Goal: Check status: Check status

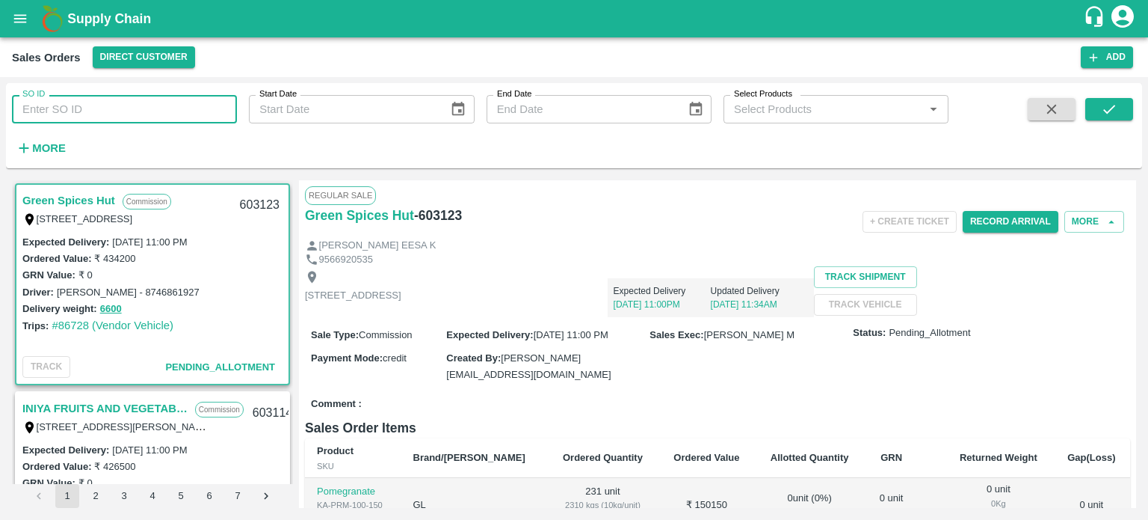
click at [189, 102] on input "SO ID" at bounding box center [124, 109] width 225 height 28
type input "601829"
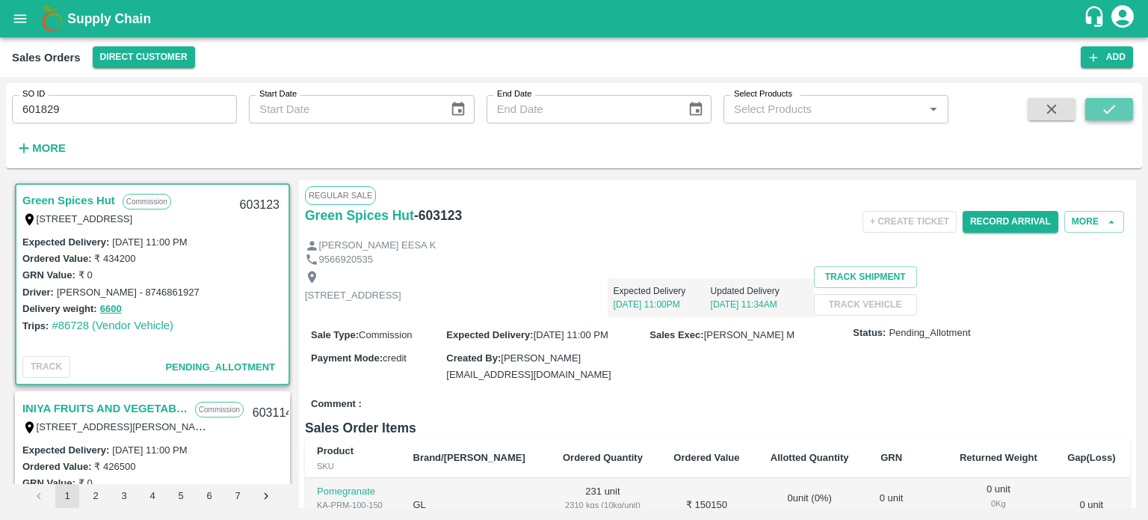
drag, startPoint x: 1122, startPoint y: 102, endPoint x: 1128, endPoint y: 108, distance: 8.5
click at [1122, 103] on button "submit" at bounding box center [1110, 109] width 48 height 22
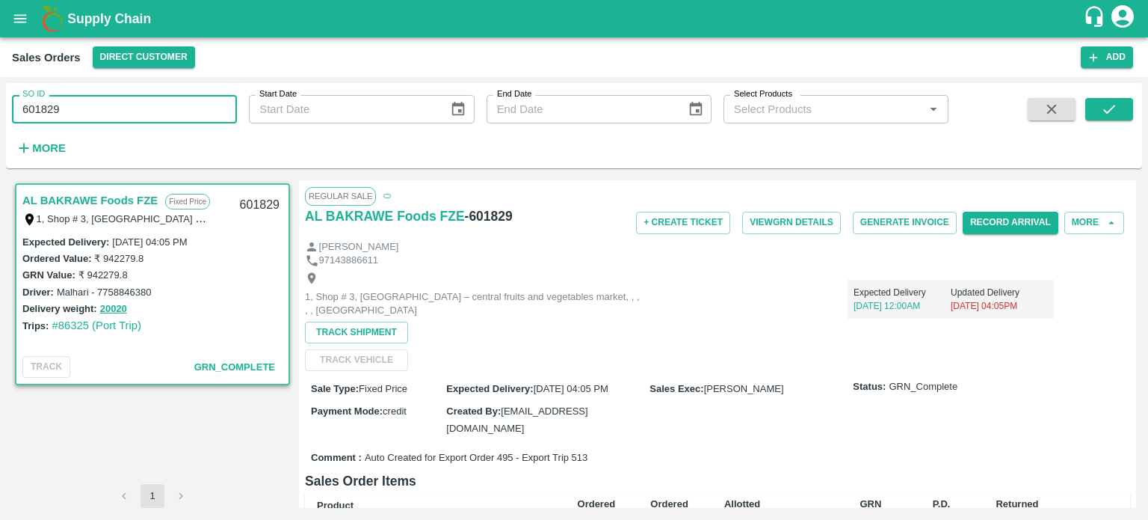
click at [100, 105] on input "601829" at bounding box center [124, 109] width 225 height 28
drag, startPoint x: 33, startPoint y: 101, endPoint x: 240, endPoint y: 89, distance: 207.5
click at [241, 101] on div "SO ID 601829 SO ID Start Date Start Date End Date End Date Select Products Sele…" at bounding box center [474, 122] width 949 height 78
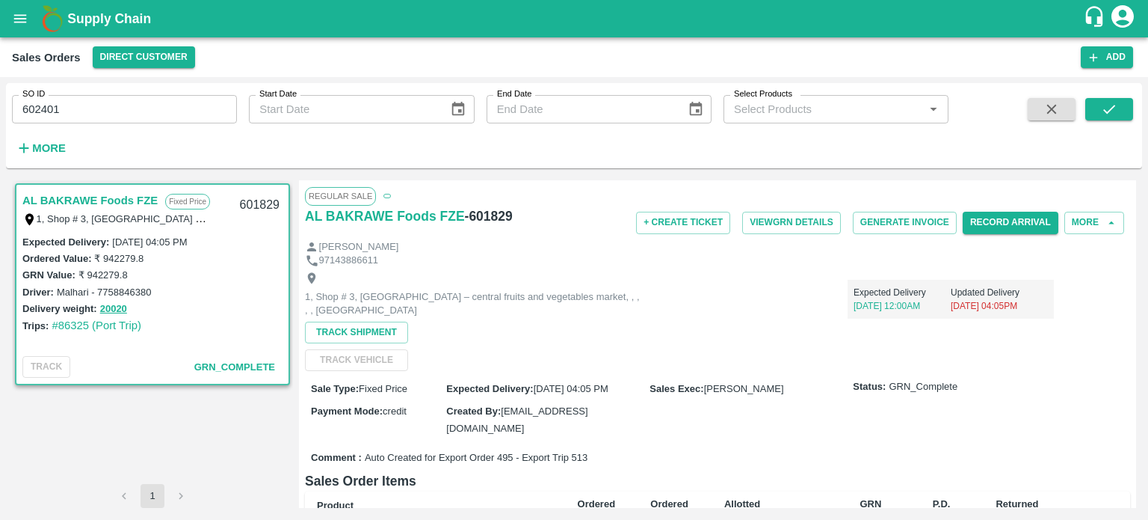
click at [1118, 122] on span at bounding box center [1110, 128] width 48 height 61
click at [1118, 111] on button "submit" at bounding box center [1110, 109] width 48 height 22
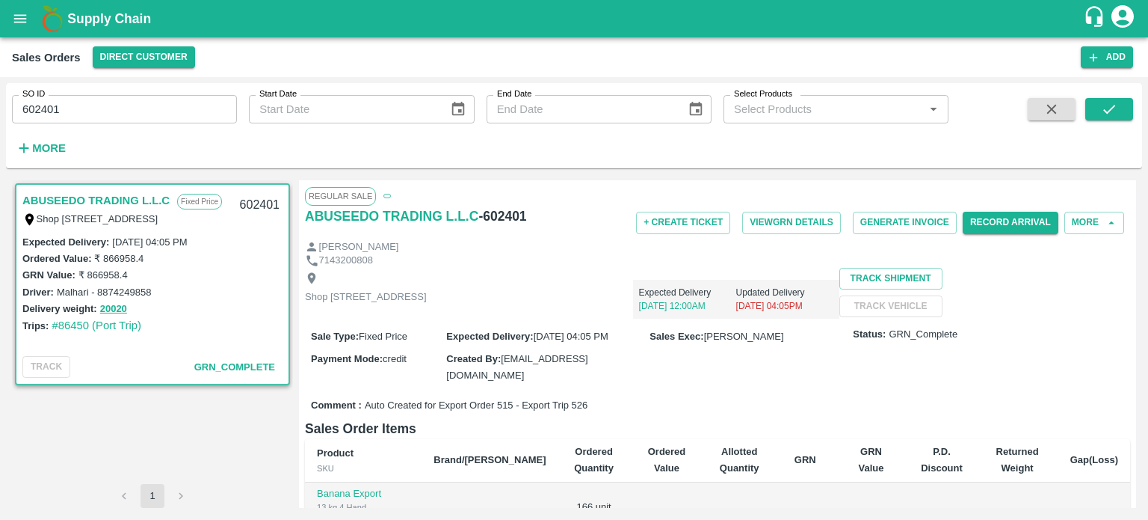
click at [107, 124] on div "SO ID 602401 SO ID Start Date Start Date End Date End Date Select Products Sele…" at bounding box center [474, 122] width 949 height 78
click at [104, 111] on input "602401" at bounding box center [124, 109] width 225 height 28
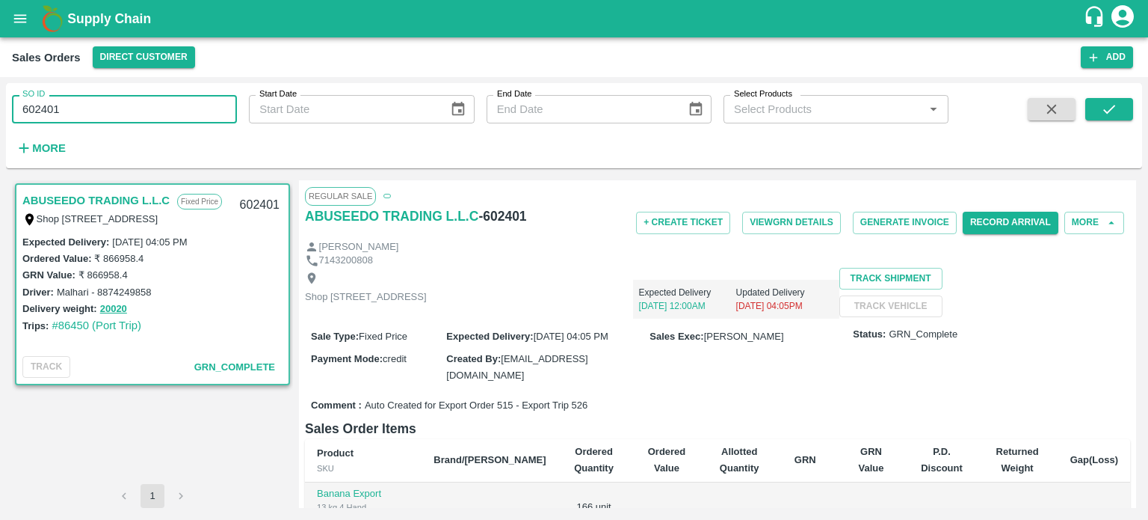
drag, startPoint x: 43, startPoint y: 110, endPoint x: 223, endPoint y: 95, distance: 180.1
click at [218, 106] on input "602401" at bounding box center [124, 109] width 225 height 28
click at [1107, 117] on button "submit" at bounding box center [1110, 109] width 48 height 22
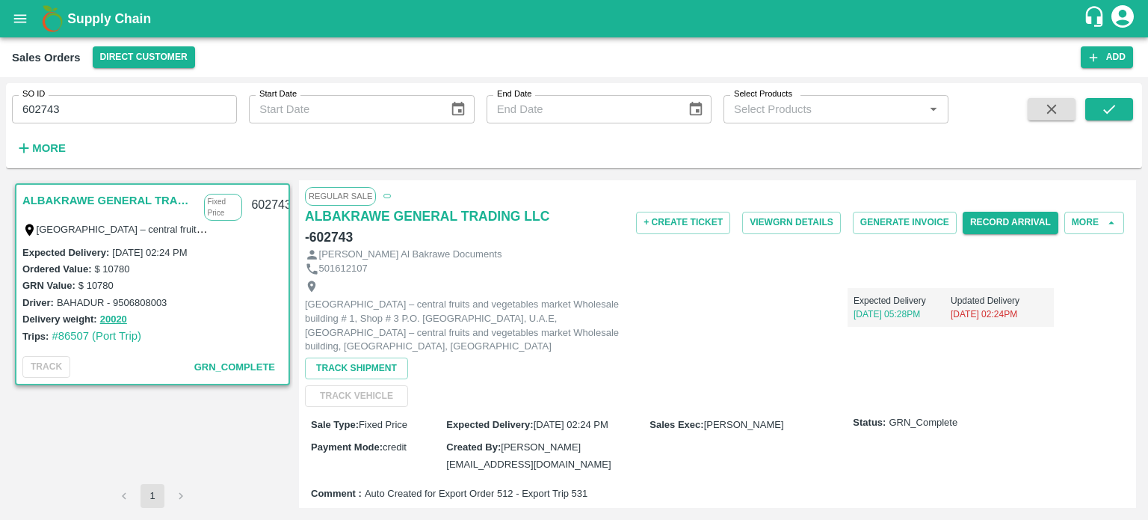
click at [137, 112] on input "602743" at bounding box center [124, 109] width 225 height 28
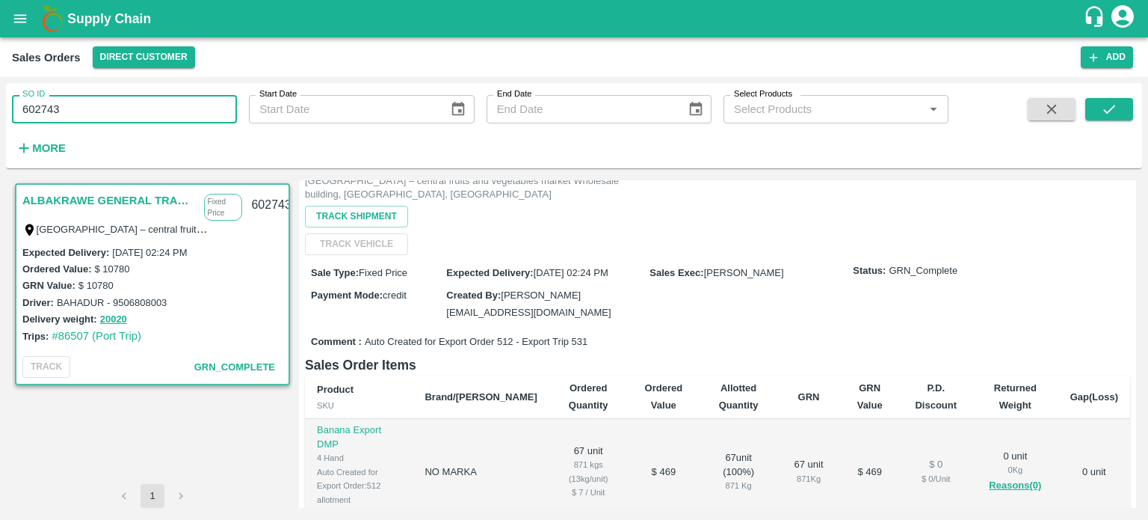
scroll to position [150, 0]
click at [118, 108] on input "602743" at bounding box center [124, 109] width 225 height 28
click at [1125, 115] on button "submit" at bounding box center [1110, 109] width 48 height 22
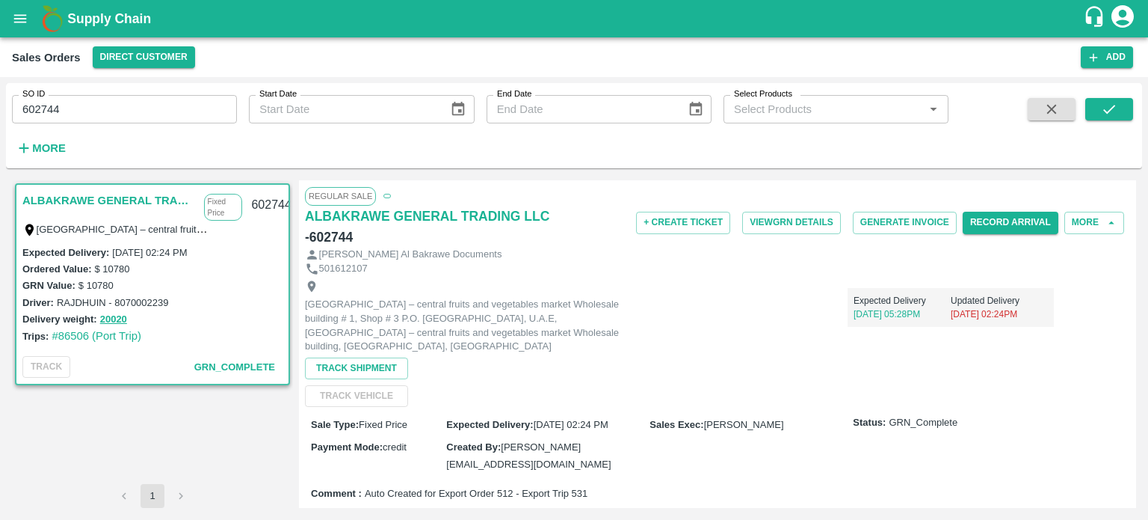
drag, startPoint x: 123, startPoint y: 116, endPoint x: 112, endPoint y: 123, distance: 12.9
click at [123, 116] on input "602744" at bounding box center [124, 109] width 225 height 28
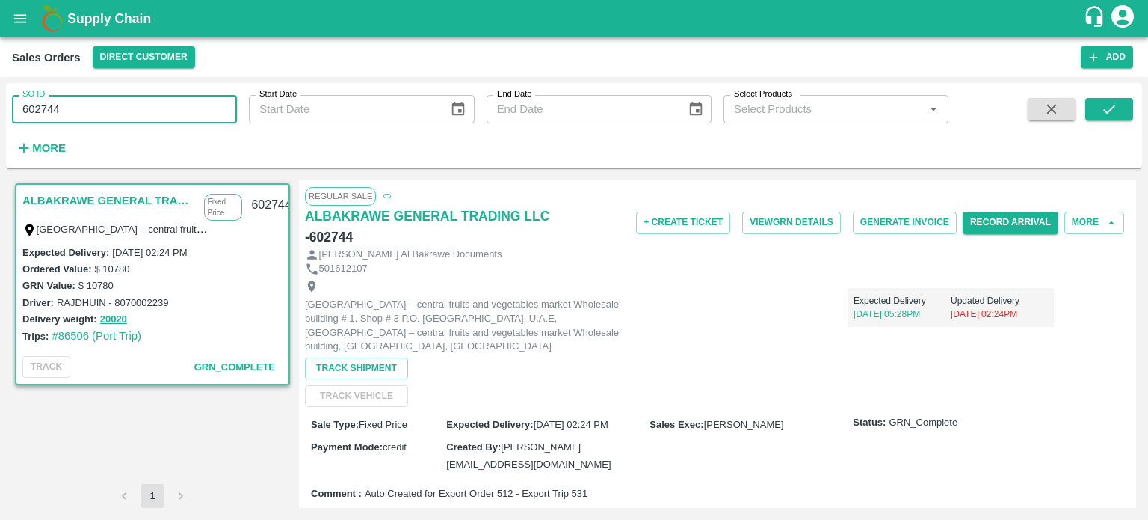
drag, startPoint x: 33, startPoint y: 108, endPoint x: 132, endPoint y: 113, distance: 98.8
click at [131, 114] on input "602744" at bounding box center [124, 109] width 225 height 28
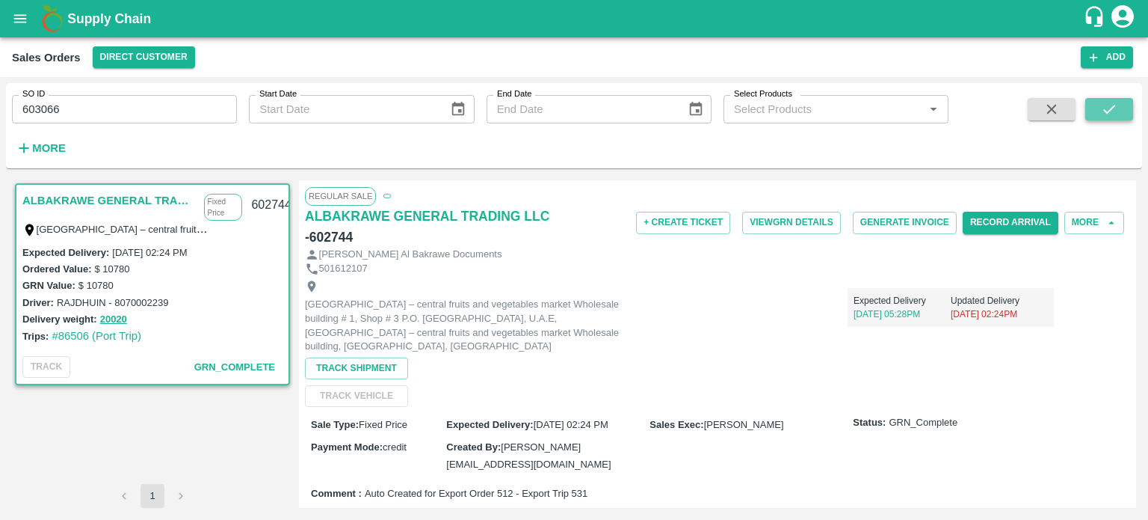
click at [1098, 111] on button "submit" at bounding box center [1110, 109] width 48 height 22
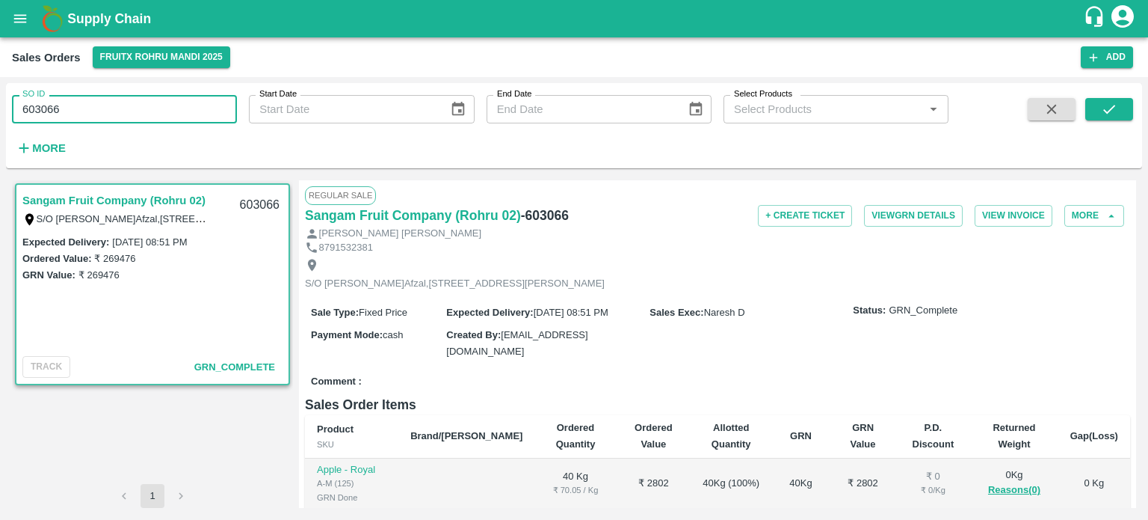
click at [136, 104] on input "603066" at bounding box center [124, 109] width 225 height 28
click at [1113, 105] on icon "submit" at bounding box center [1109, 109] width 16 height 16
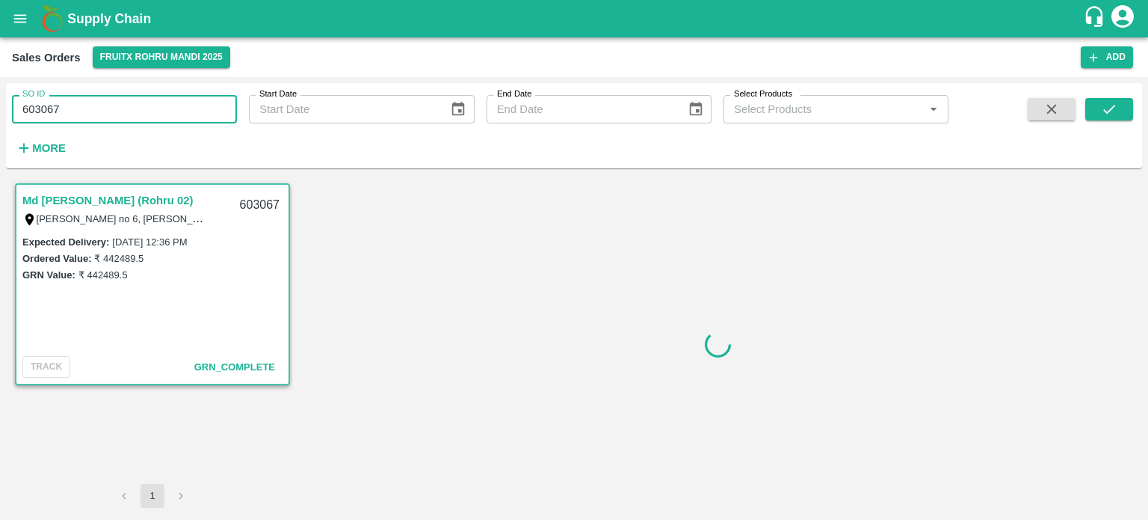
click at [150, 107] on input "603067" at bounding box center [124, 109] width 225 height 28
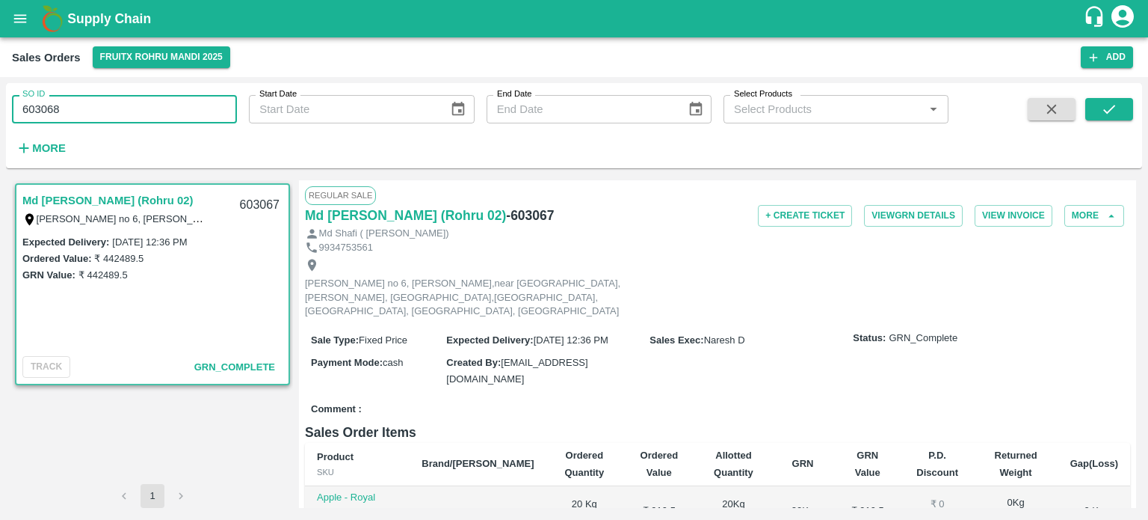
click at [1097, 108] on button "submit" at bounding box center [1110, 109] width 48 height 22
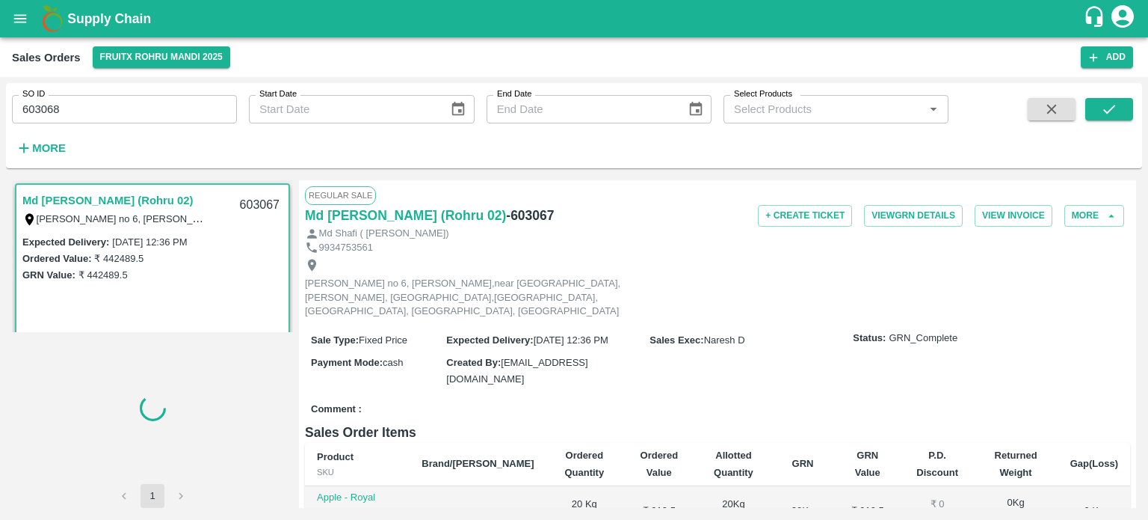
click at [159, 112] on input "603068" at bounding box center [124, 109] width 225 height 28
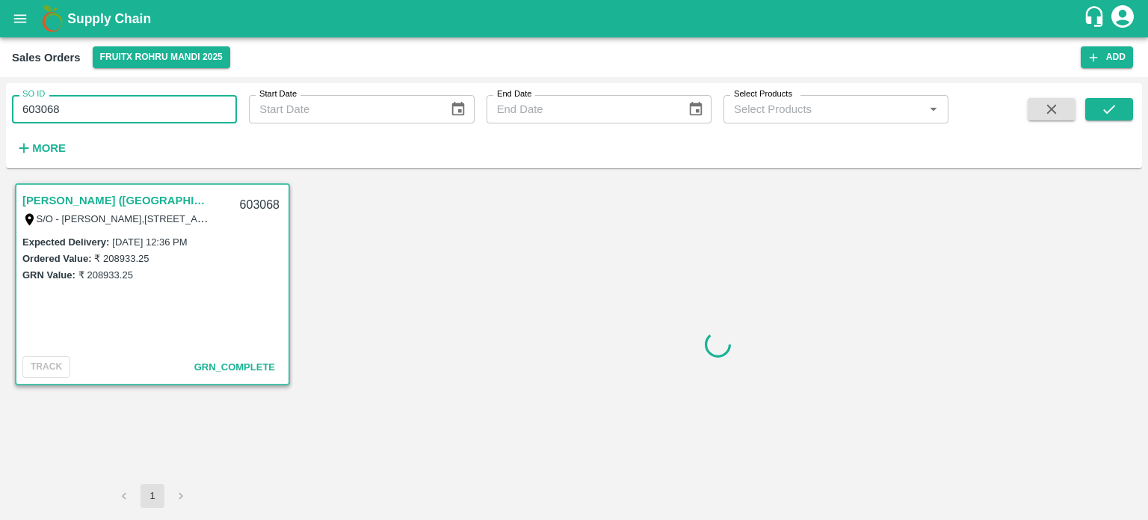
drag, startPoint x: 49, startPoint y: 107, endPoint x: 185, endPoint y: 112, distance: 136.2
click at [184, 113] on input "603068" at bounding box center [124, 109] width 225 height 28
click at [1093, 108] on button "submit" at bounding box center [1110, 109] width 48 height 22
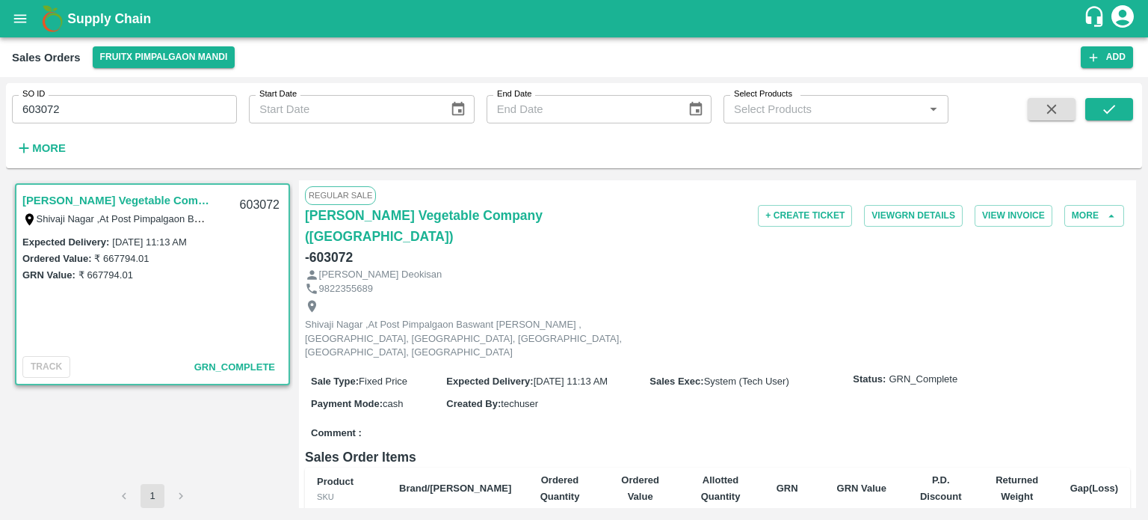
click at [181, 107] on input "603072" at bounding box center [124, 109] width 225 height 28
click at [1101, 122] on span at bounding box center [1110, 128] width 48 height 61
click at [1104, 115] on icon "submit" at bounding box center [1109, 109] width 16 height 16
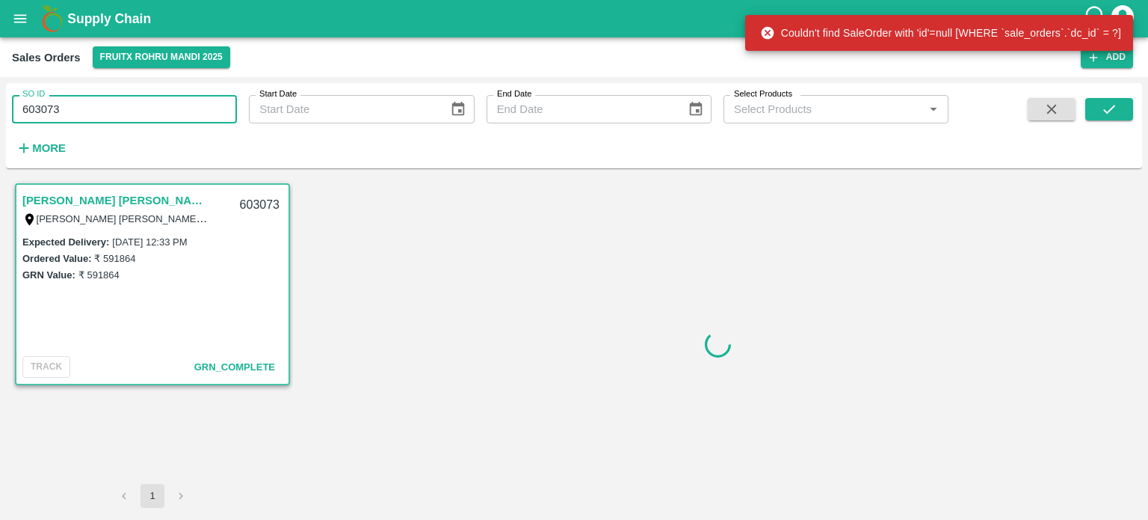
click at [162, 102] on input "603073" at bounding box center [124, 109] width 225 height 28
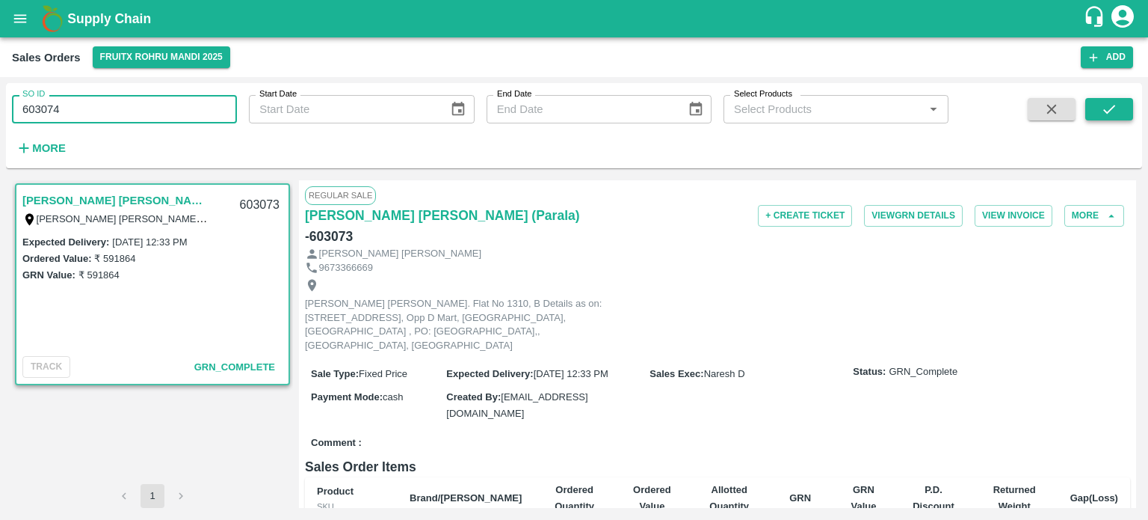
click at [1104, 117] on icon "submit" at bounding box center [1109, 109] width 16 height 16
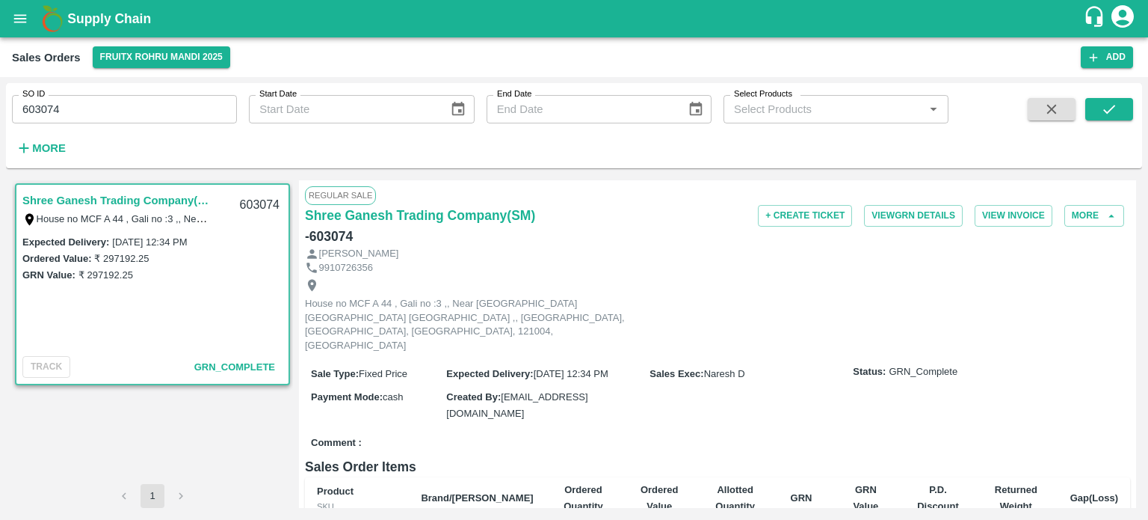
click at [166, 103] on input "603074" at bounding box center [124, 109] width 225 height 28
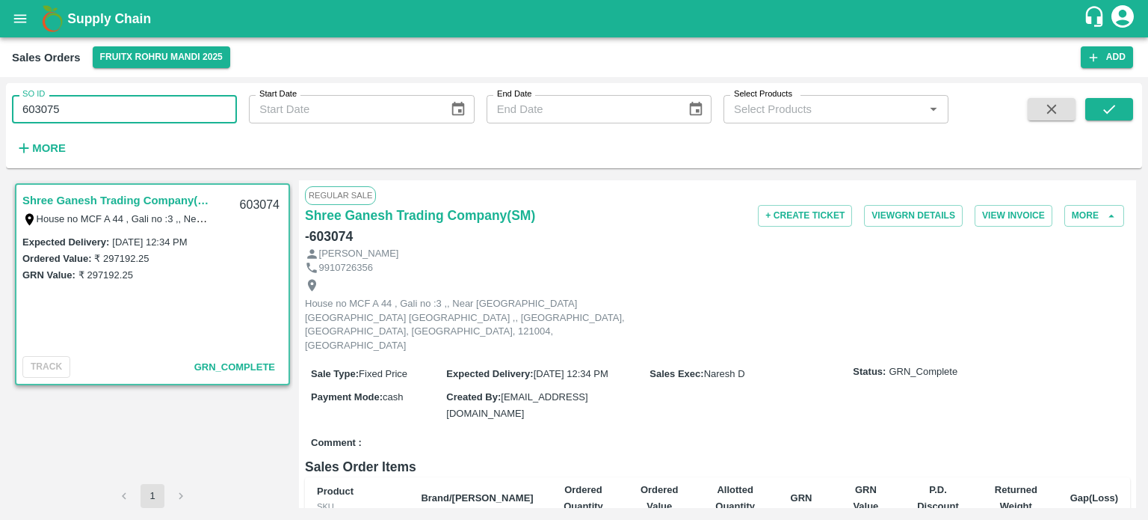
drag, startPoint x: 1122, startPoint y: 114, endPoint x: 999, endPoint y: 129, distance: 124.4
click at [1122, 113] on button "submit" at bounding box center [1110, 109] width 48 height 22
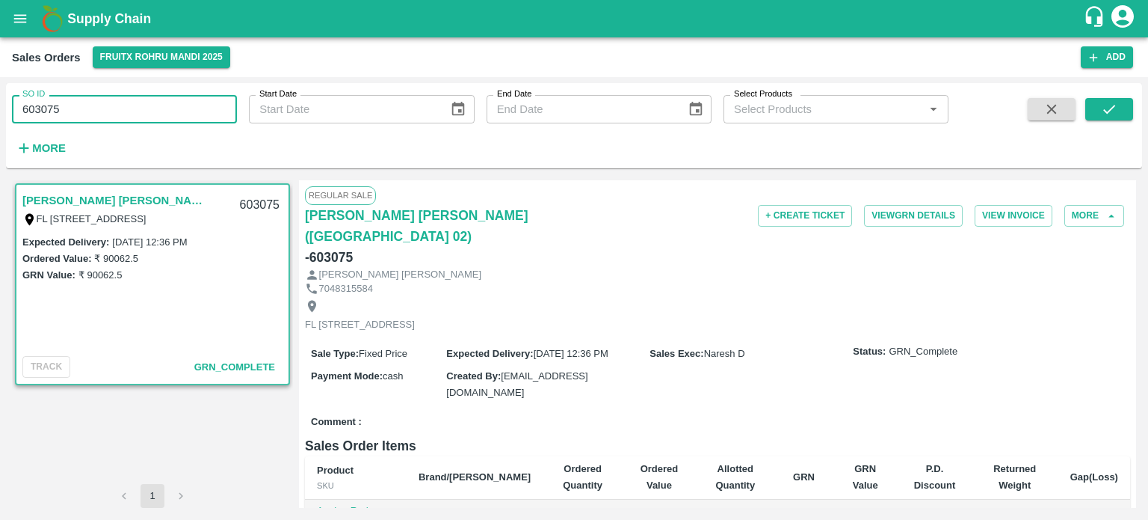
click at [99, 116] on input "603075" at bounding box center [124, 109] width 225 height 28
drag, startPoint x: 41, startPoint y: 106, endPoint x: 242, endPoint y: 110, distance: 201.2
click at [242, 110] on div "SO ID 603075 SO ID Start Date Start Date End Date End Date Select Products Sele…" at bounding box center [474, 122] width 949 height 78
click at [1109, 112] on icon "submit" at bounding box center [1110, 109] width 12 height 9
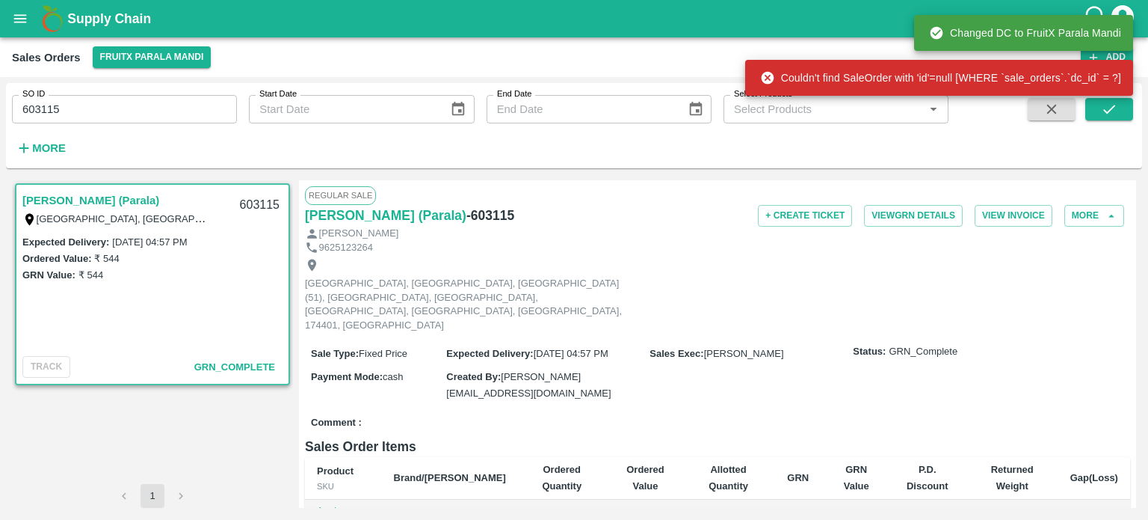
click at [177, 117] on input "603115" at bounding box center [124, 109] width 225 height 28
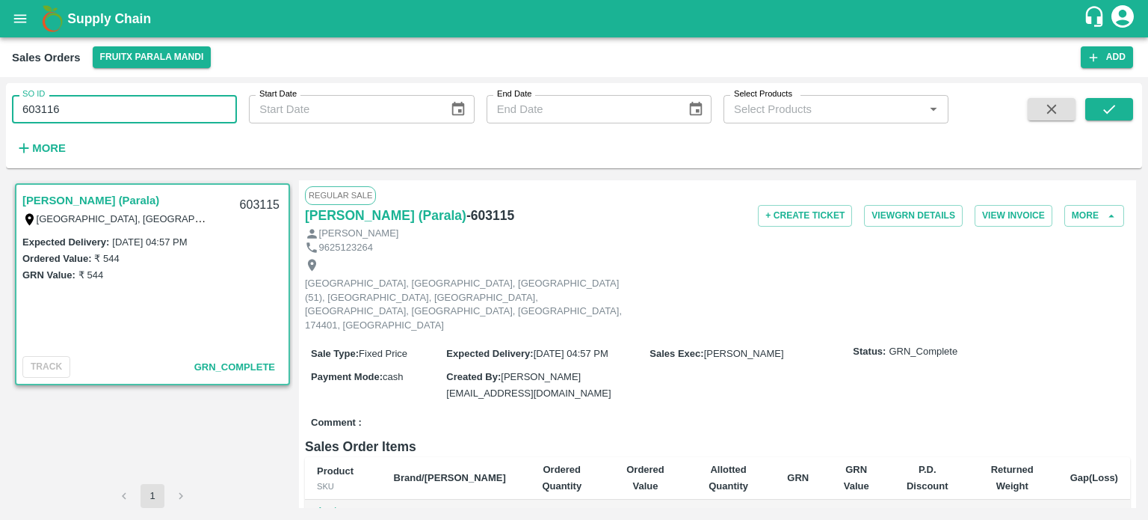
click at [1099, 112] on button "submit" at bounding box center [1110, 109] width 48 height 22
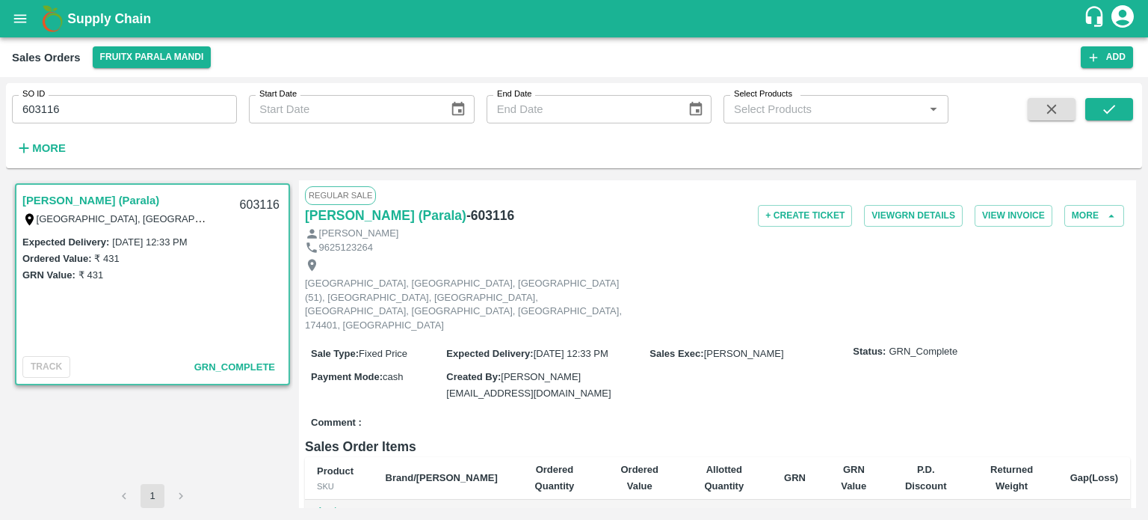
click at [203, 110] on input "603116" at bounding box center [124, 109] width 225 height 28
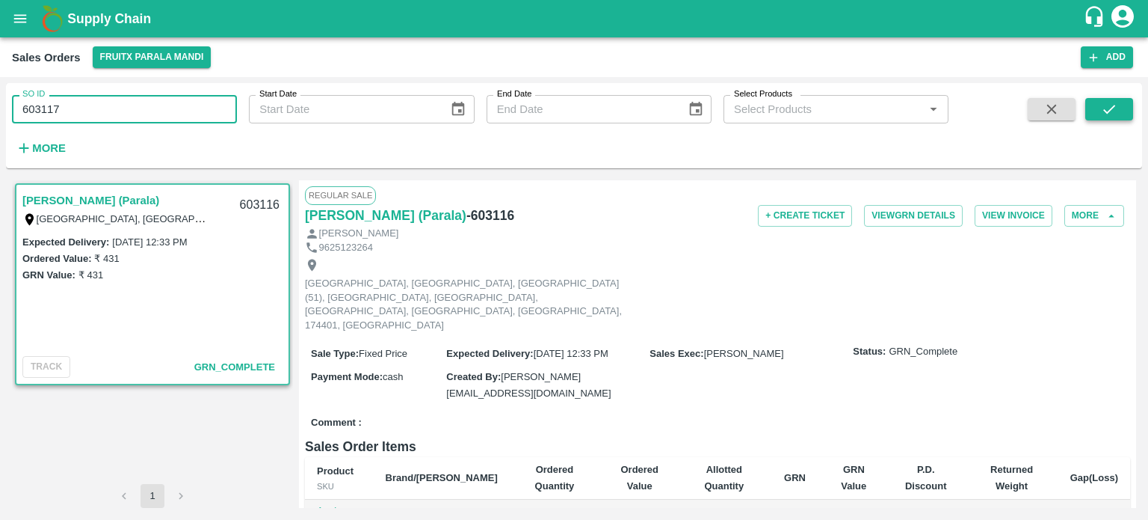
click at [1110, 115] on icon "submit" at bounding box center [1109, 109] width 16 height 16
click at [138, 104] on input "603117" at bounding box center [124, 109] width 225 height 28
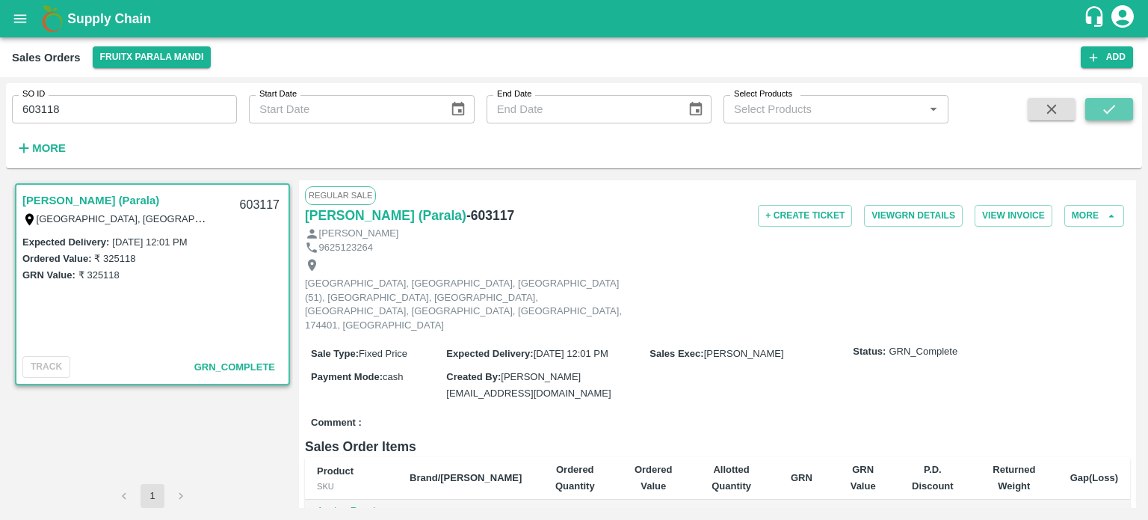
click at [1102, 107] on icon "submit" at bounding box center [1109, 109] width 16 height 16
click at [122, 92] on div "SO ID 603118 SO ID" at bounding box center [118, 103] width 237 height 40
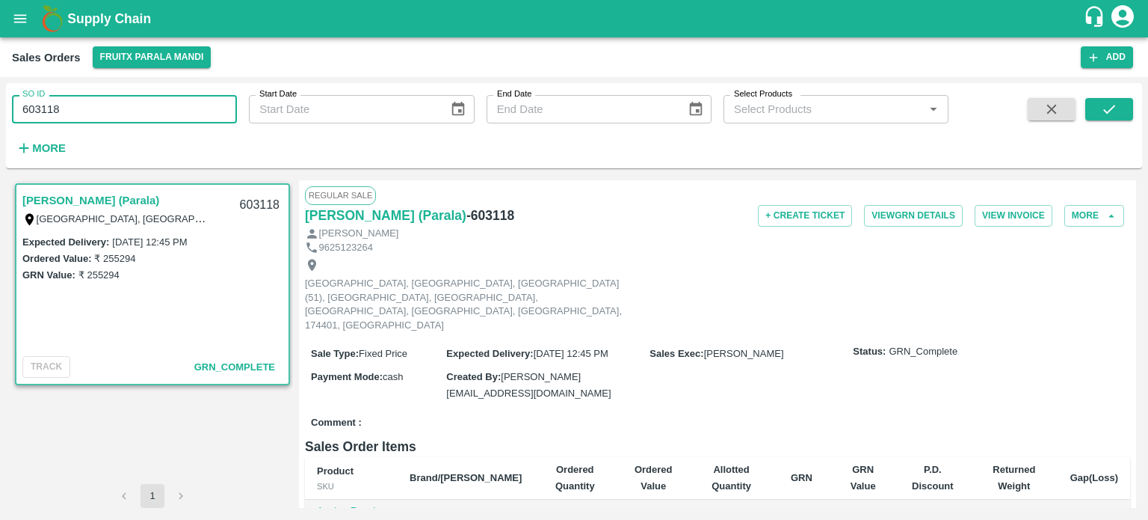
drag, startPoint x: 46, startPoint y: 106, endPoint x: 165, endPoint y: 112, distance: 119.0
click at [165, 112] on input "603118" at bounding box center [124, 109] width 225 height 28
click at [1110, 110] on icon "submit" at bounding box center [1110, 109] width 12 height 9
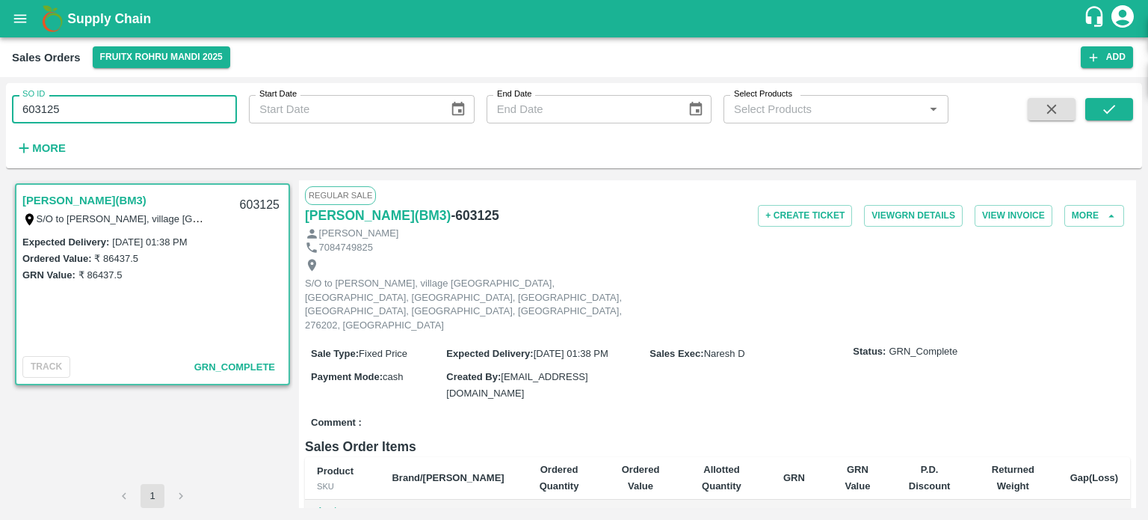
click at [144, 99] on input "603125" at bounding box center [124, 109] width 225 height 28
drag, startPoint x: 49, startPoint y: 105, endPoint x: 177, endPoint y: 71, distance: 133.1
click at [176, 72] on main "Sales Orders FruitX Rohru Mandi 2025 Add SO ID 603125 SO ID Start Date Start Da…" at bounding box center [574, 278] width 1148 height 482
click at [1119, 112] on button "submit" at bounding box center [1110, 109] width 48 height 22
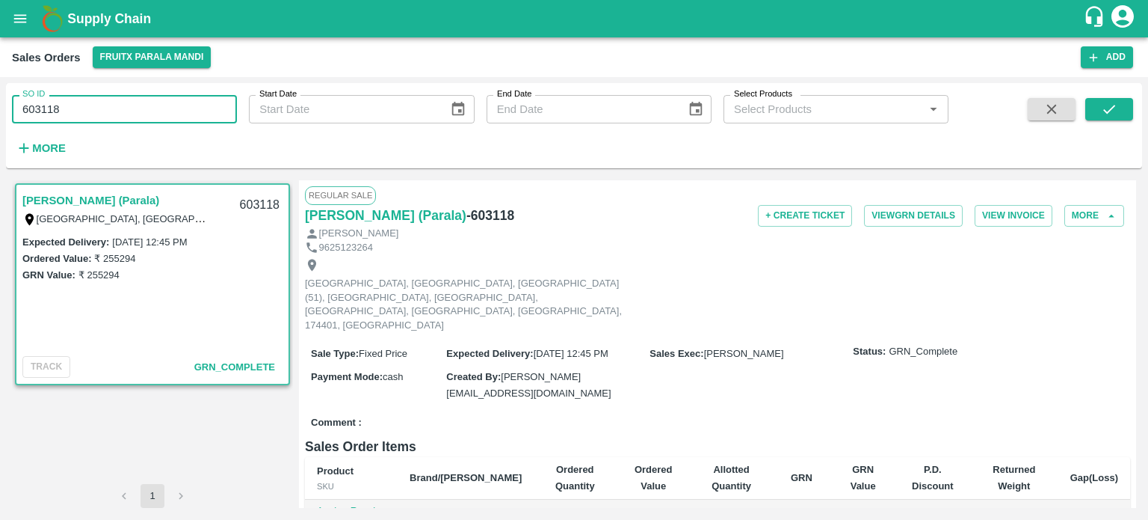
drag, startPoint x: 170, startPoint y: 112, endPoint x: 0, endPoint y: 113, distance: 169.7
click at [0, 113] on div "SO ID 603118 SO ID Start Date Start Date End Date End Date Select Products Sele…" at bounding box center [574, 298] width 1148 height 443
paste input "text"
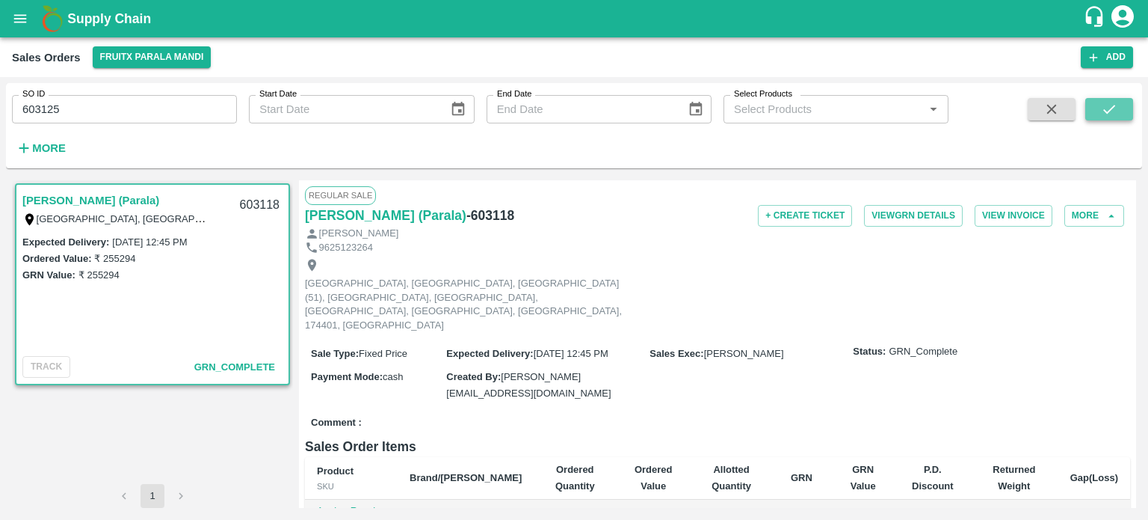
click at [1112, 110] on icon "submit" at bounding box center [1109, 109] width 16 height 16
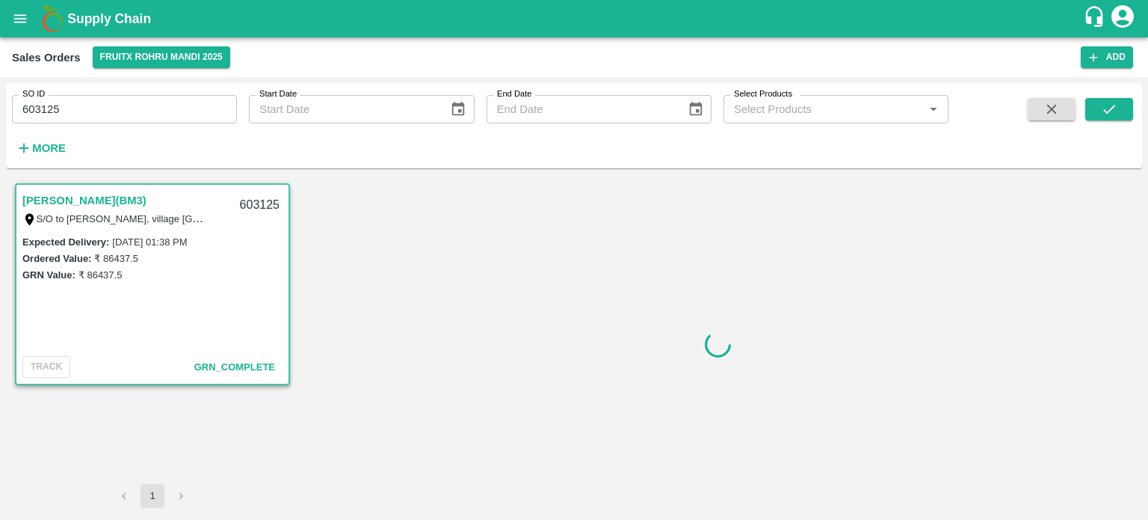
click at [137, 115] on input "603125" at bounding box center [124, 109] width 225 height 28
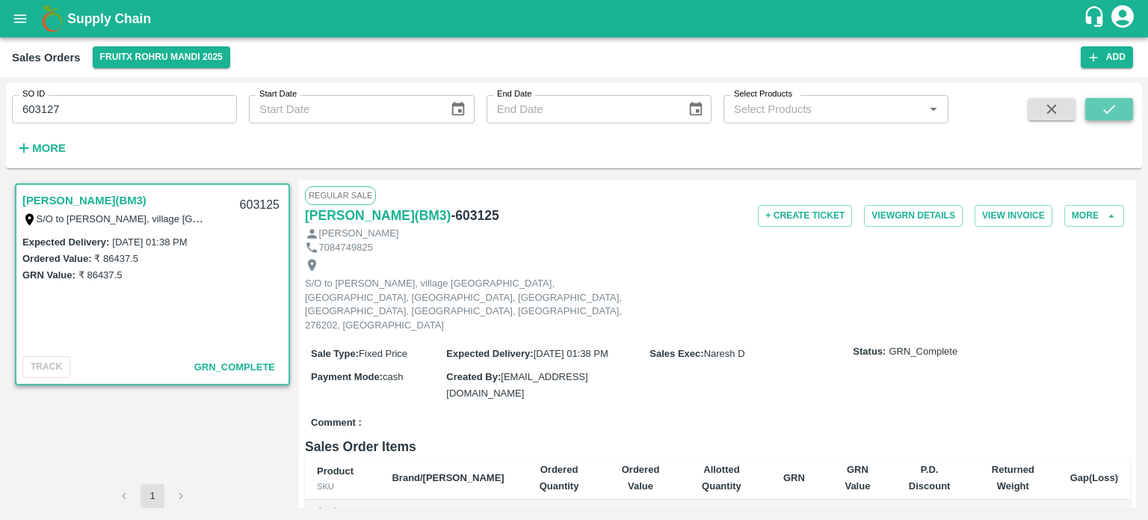
click at [1100, 108] on button "submit" at bounding box center [1110, 109] width 48 height 22
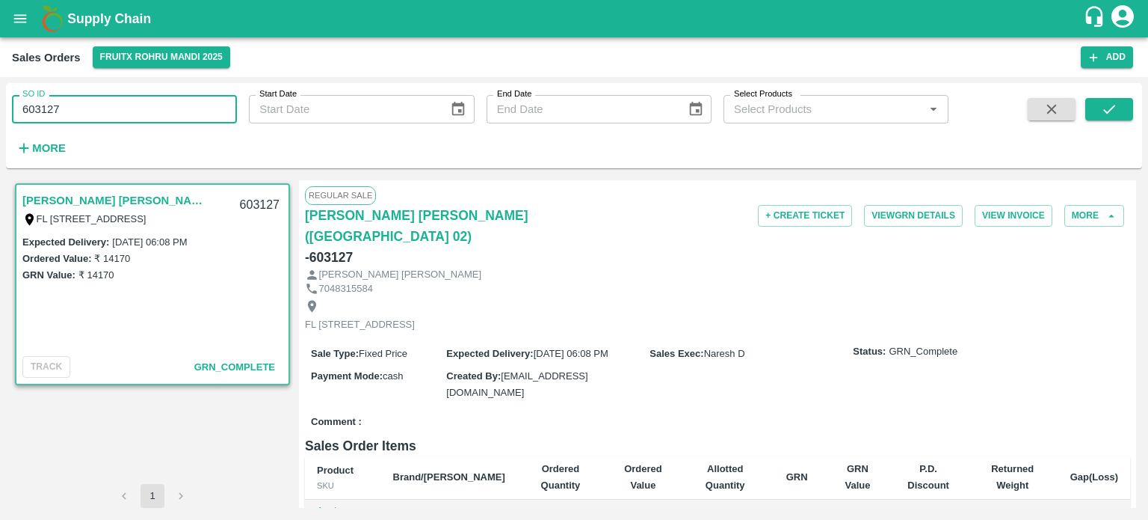
click at [185, 116] on input "603127" at bounding box center [124, 109] width 225 height 28
click at [1098, 112] on button "submit" at bounding box center [1110, 109] width 48 height 22
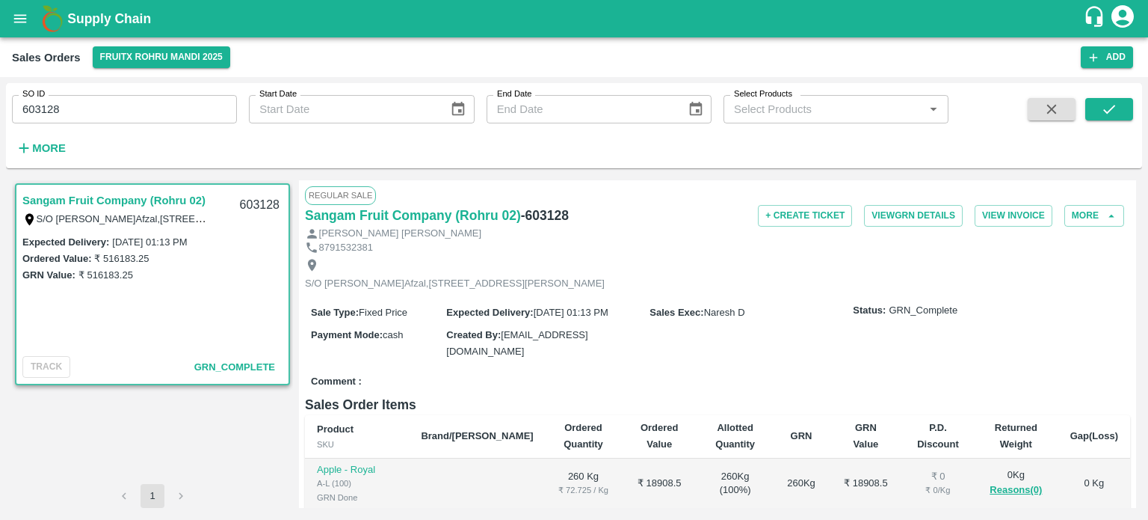
click at [151, 107] on input "603128" at bounding box center [124, 109] width 225 height 28
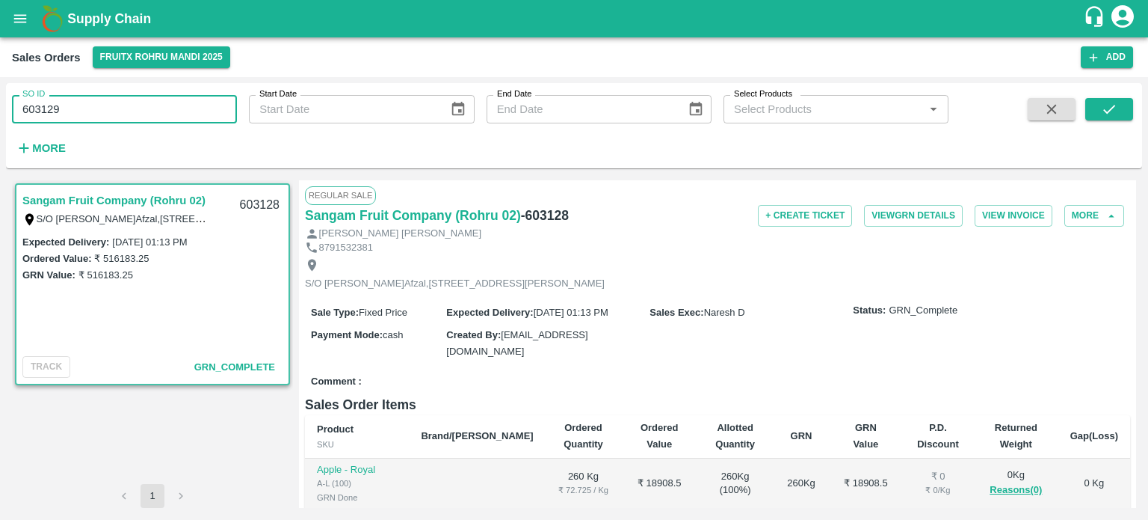
drag, startPoint x: 1110, startPoint y: 113, endPoint x: 730, endPoint y: 90, distance: 381.3
click at [1110, 113] on icon "submit" at bounding box center [1109, 109] width 16 height 16
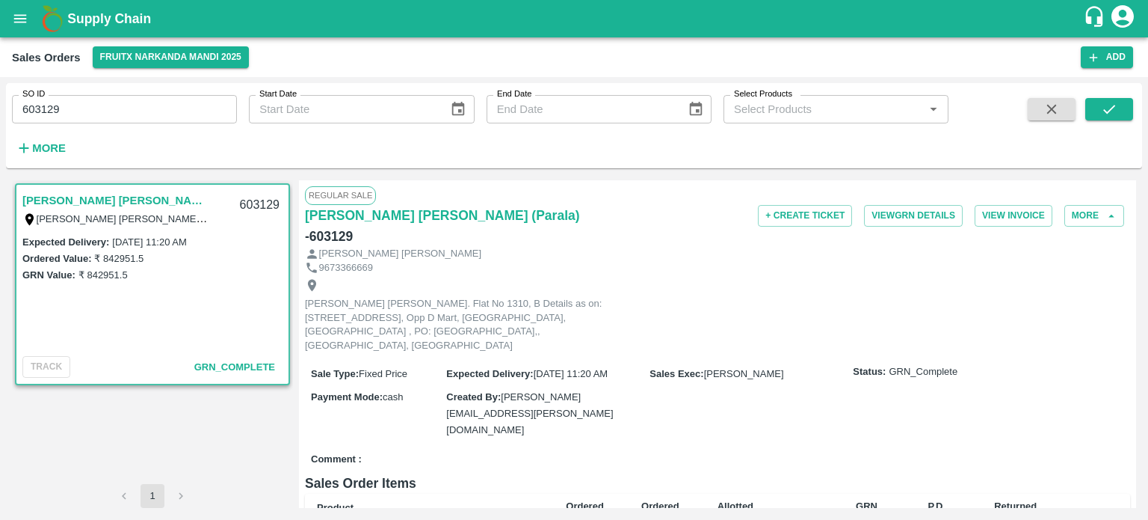
click at [156, 106] on input "603129" at bounding box center [124, 109] width 225 height 28
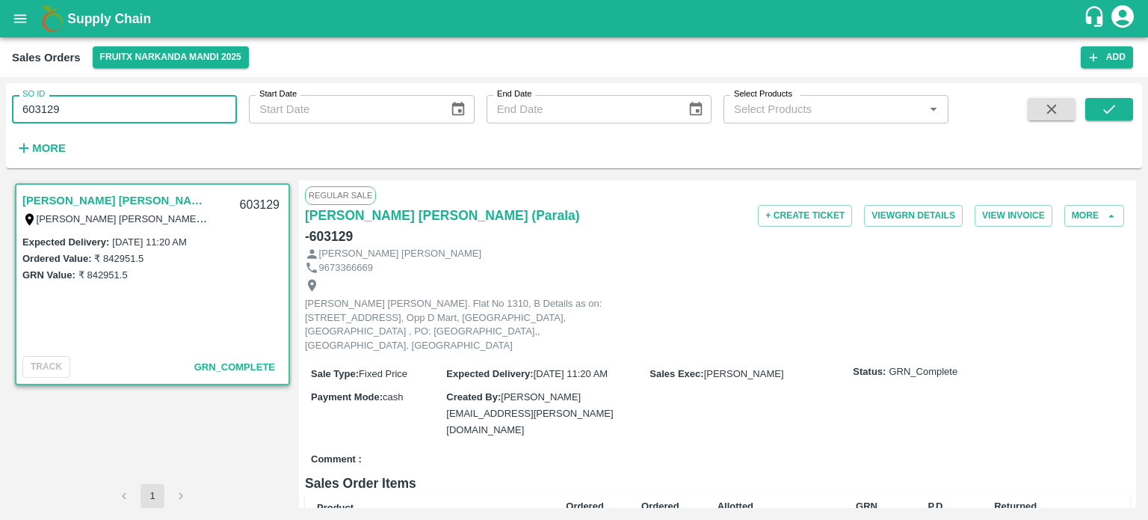
drag, startPoint x: 49, startPoint y: 108, endPoint x: 170, endPoint y: 113, distance: 122.0
click at [170, 113] on input "603129" at bounding box center [124, 109] width 225 height 28
click at [1105, 107] on icon "submit" at bounding box center [1109, 109] width 16 height 16
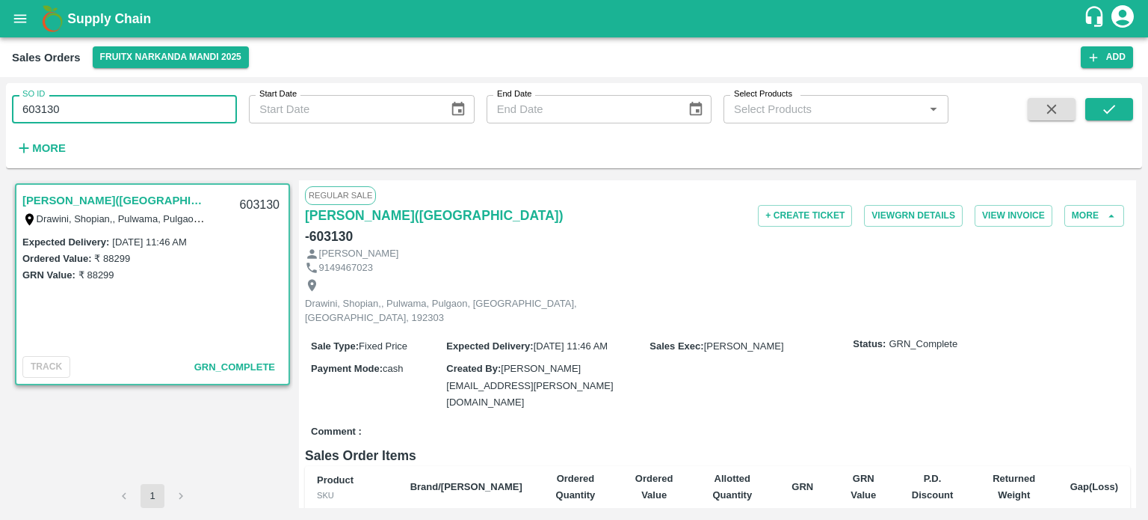
click at [170, 114] on input "603130" at bounding box center [124, 109] width 225 height 28
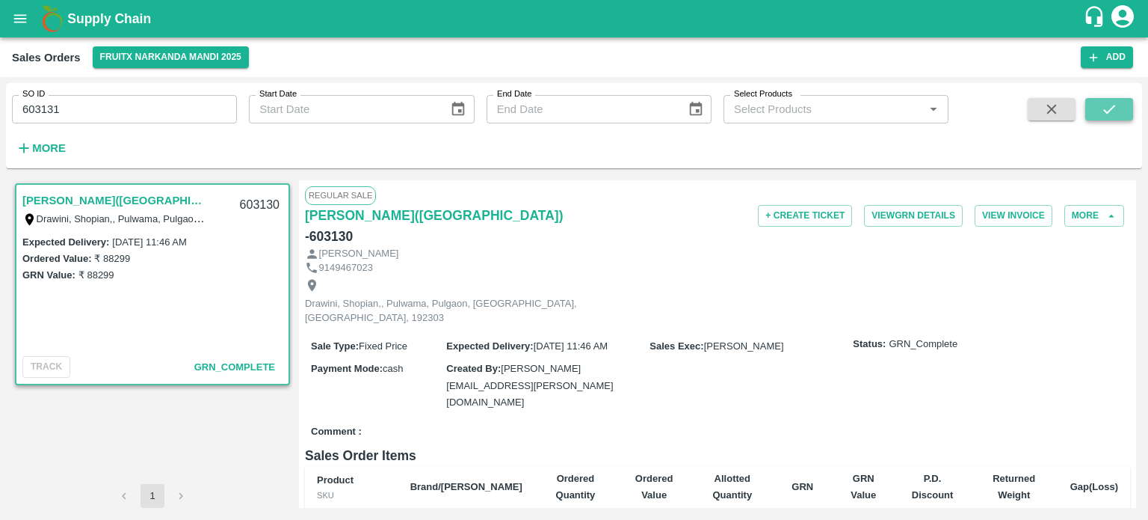
click at [1110, 110] on icon "submit" at bounding box center [1110, 109] width 12 height 9
click at [167, 107] on input "603131" at bounding box center [124, 109] width 225 height 28
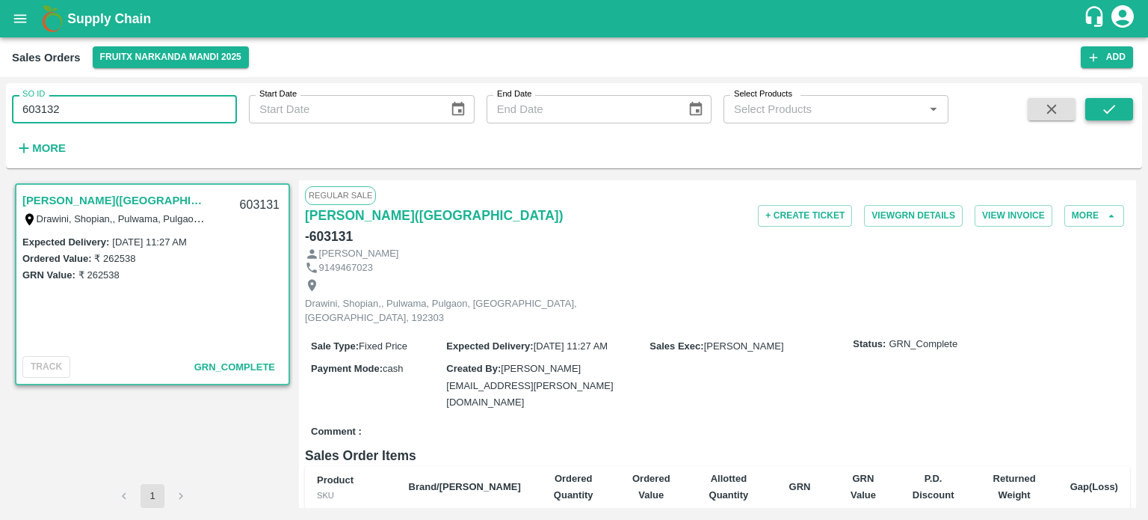
click at [1107, 108] on icon "submit" at bounding box center [1109, 109] width 16 height 16
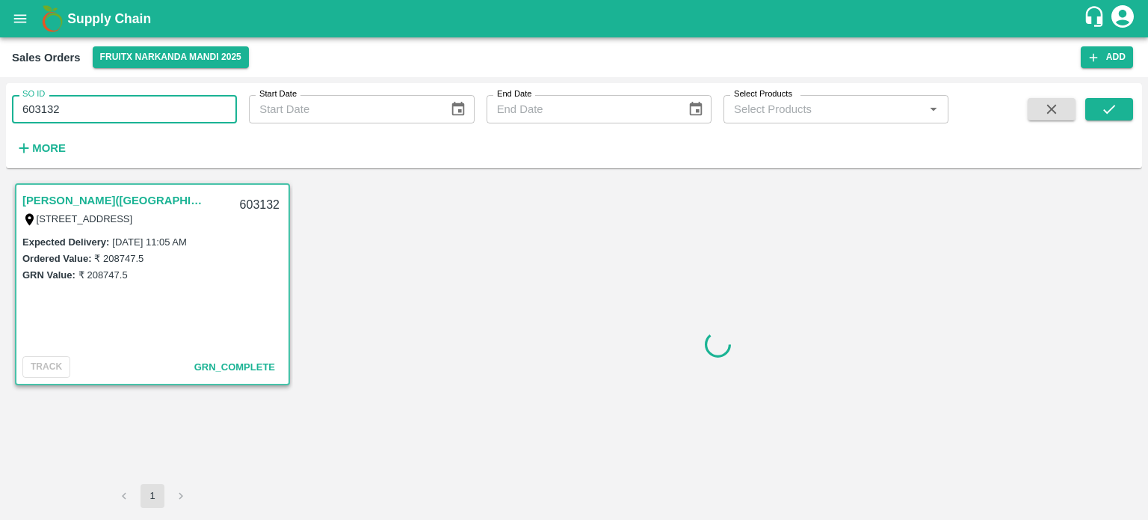
click at [102, 113] on input "603132" at bounding box center [124, 109] width 225 height 28
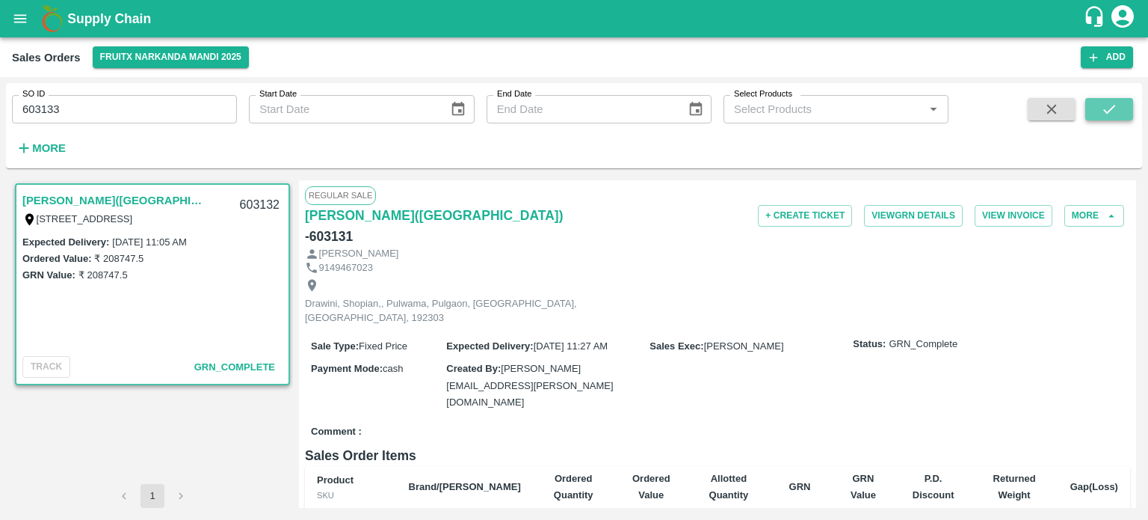
click at [1116, 108] on icon "submit" at bounding box center [1109, 109] width 16 height 16
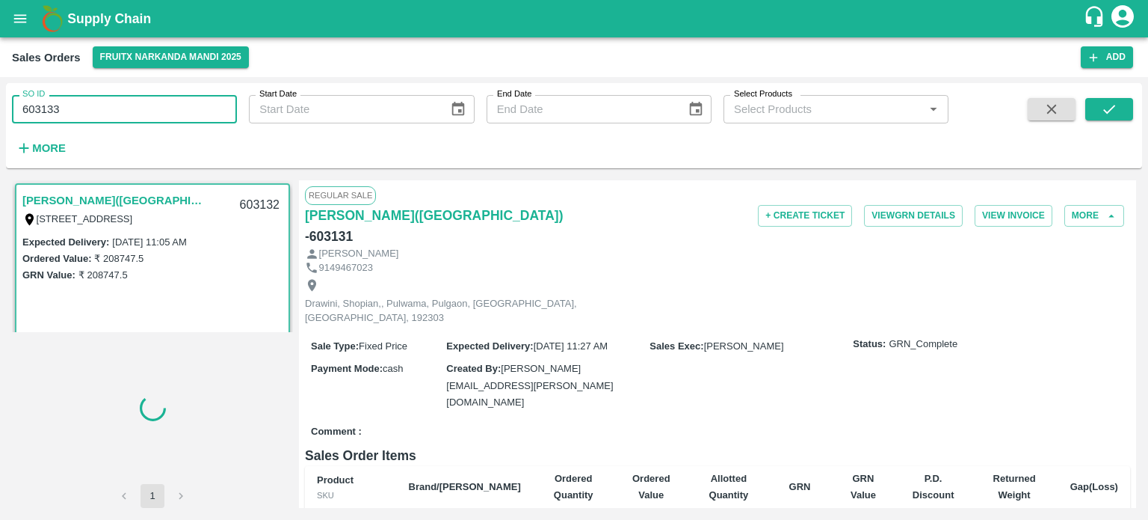
click at [197, 107] on input "603133" at bounding box center [124, 109] width 225 height 28
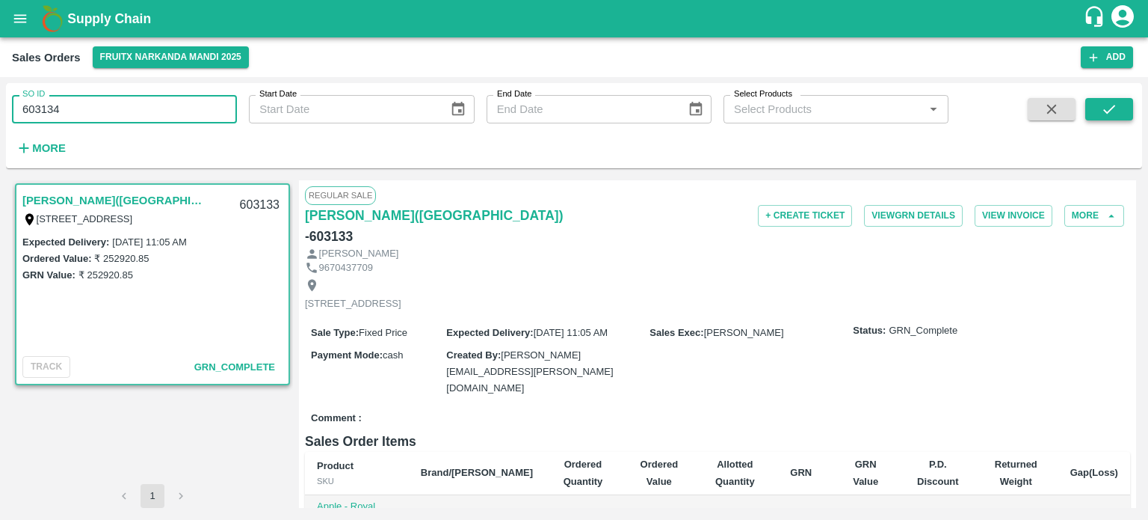
click at [1110, 105] on icon "submit" at bounding box center [1109, 109] width 16 height 16
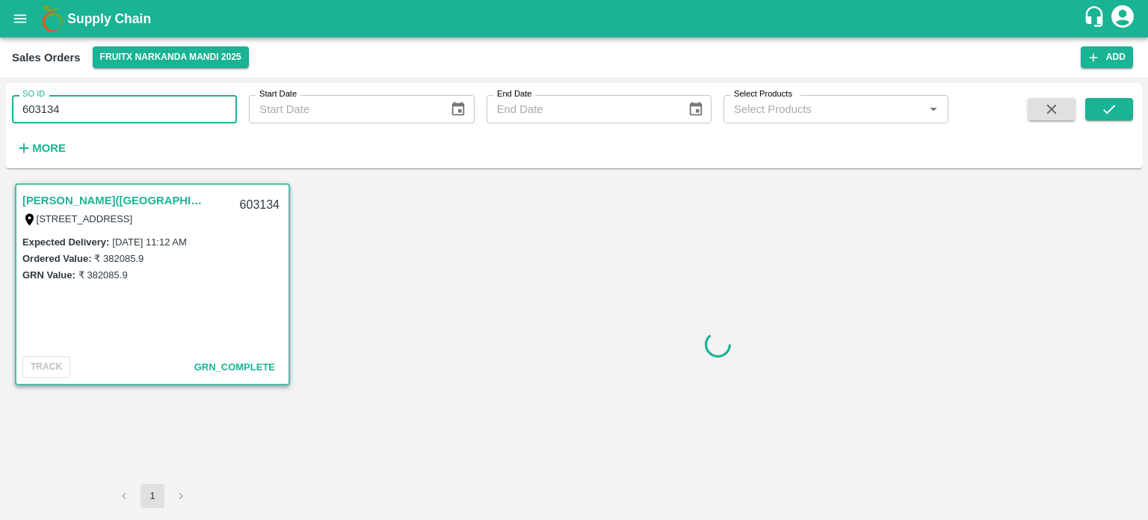
click at [171, 114] on input "603134" at bounding box center [124, 109] width 225 height 28
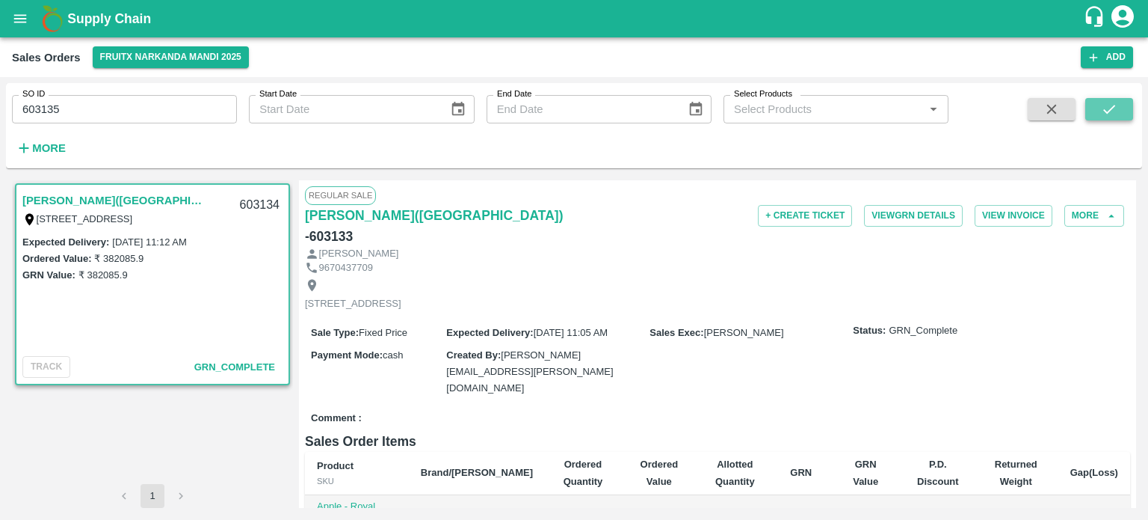
click at [1107, 118] on button "submit" at bounding box center [1110, 109] width 48 height 22
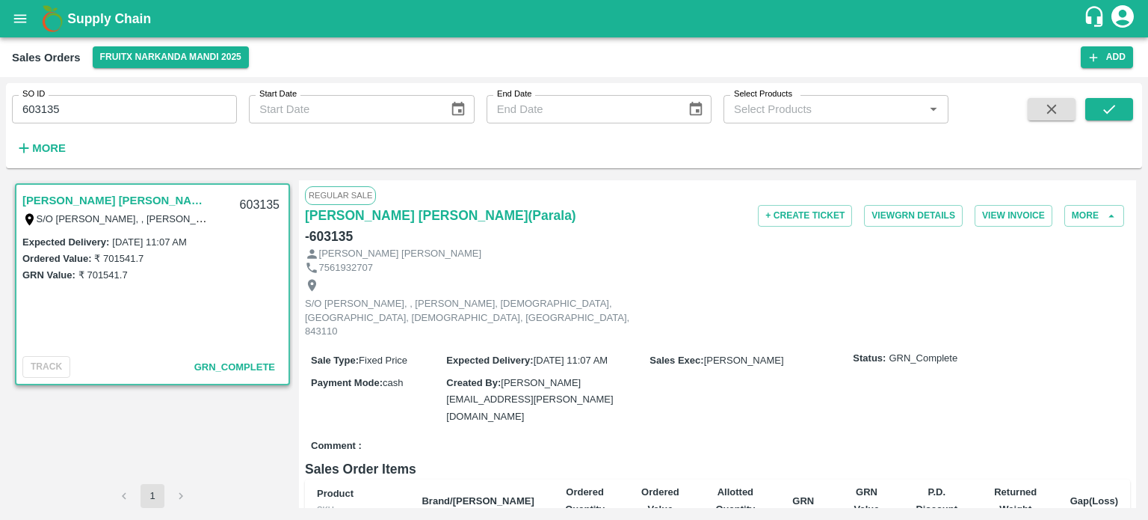
click at [166, 92] on div "SO ID 603135 SO ID" at bounding box center [118, 103] width 237 height 40
click at [162, 101] on input "603135" at bounding box center [124, 109] width 225 height 28
drag, startPoint x: 1105, startPoint y: 102, endPoint x: 938, endPoint y: 118, distance: 168.3
click at [1104, 103] on icon "submit" at bounding box center [1109, 109] width 16 height 16
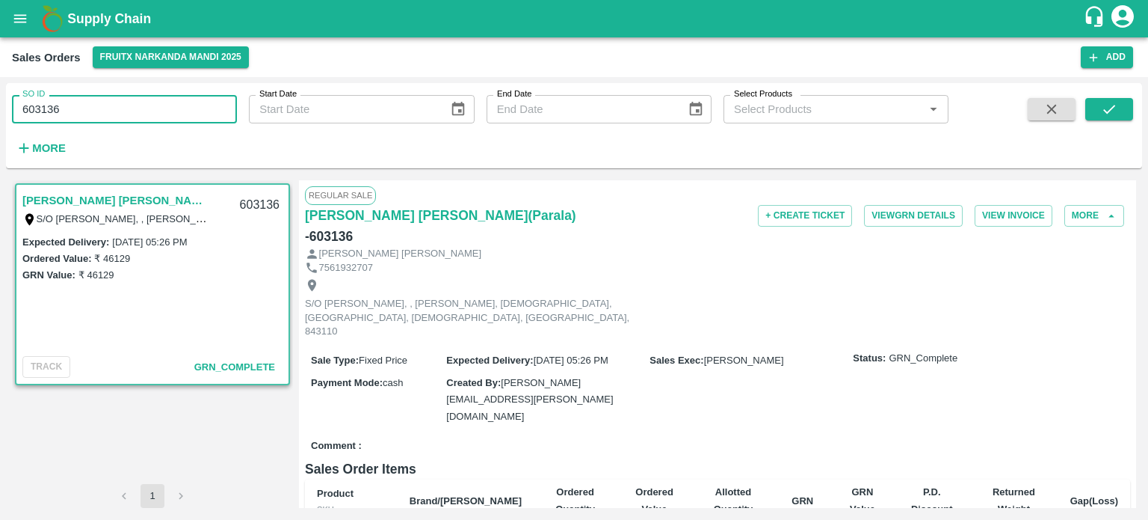
click at [132, 119] on input "603136" at bounding box center [124, 109] width 225 height 28
click at [1104, 105] on icon "submit" at bounding box center [1109, 109] width 16 height 16
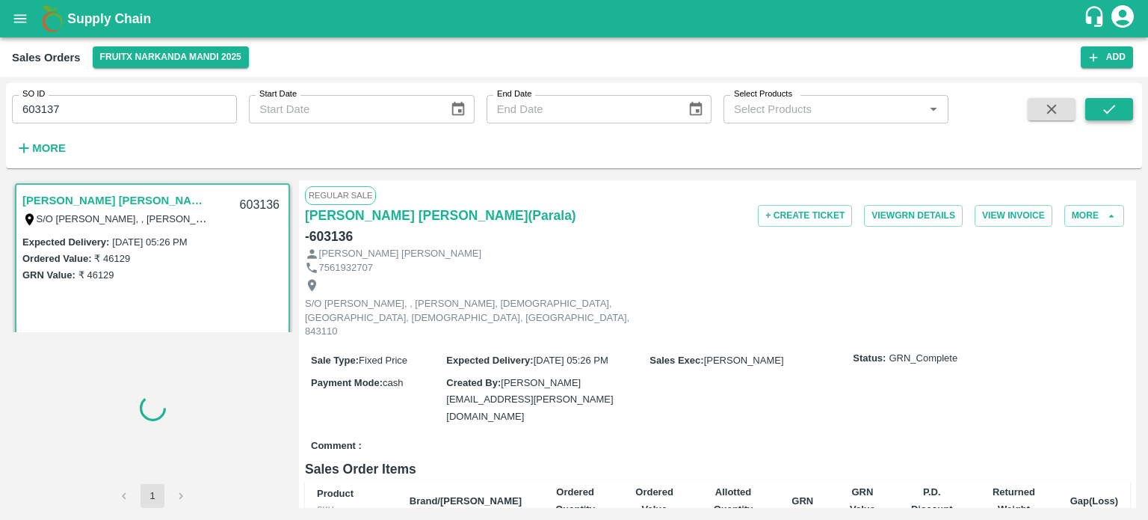
click at [1116, 107] on icon "submit" at bounding box center [1109, 109] width 16 height 16
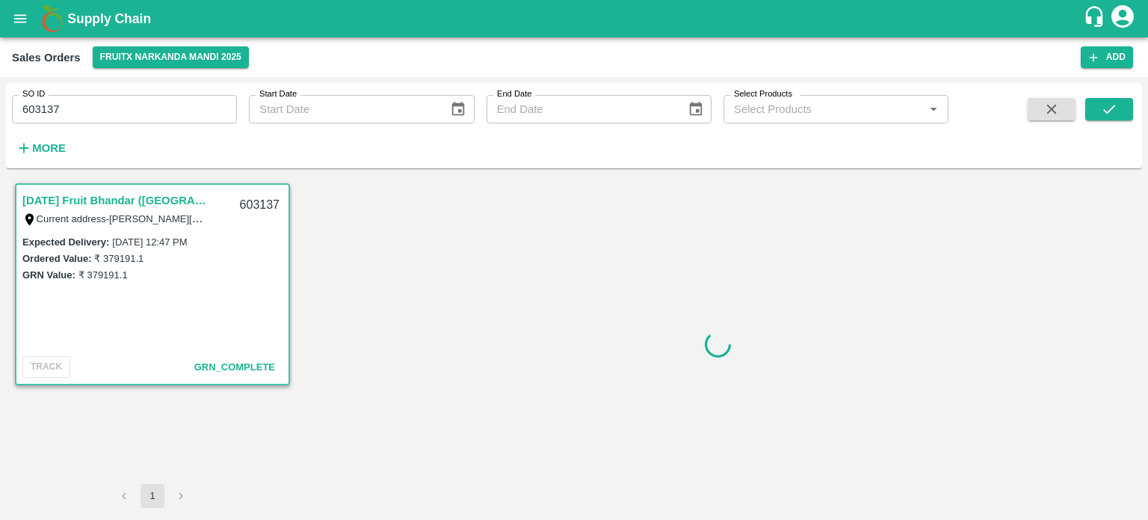
click at [167, 105] on input "603137" at bounding box center [124, 109] width 225 height 28
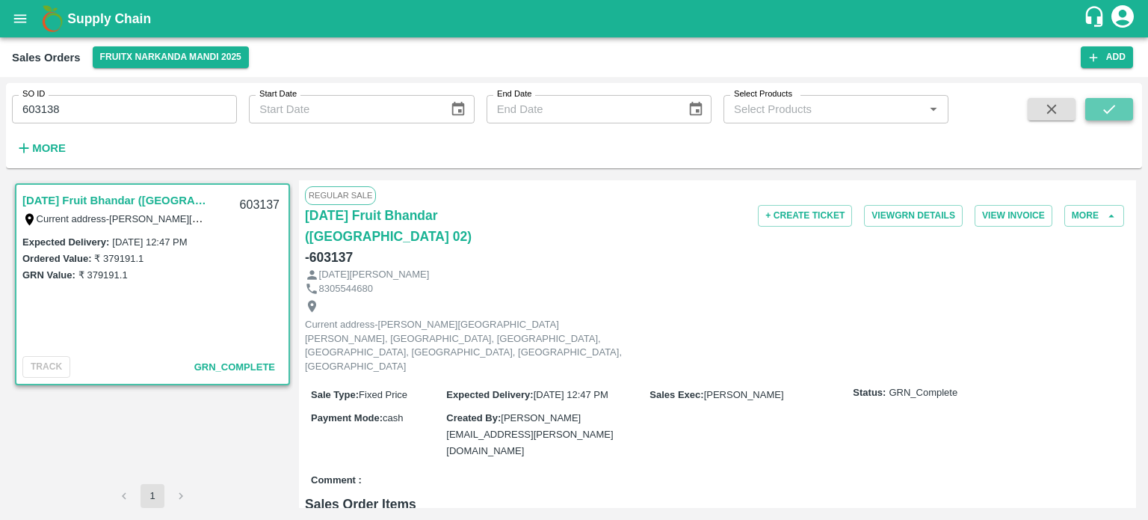
click at [1115, 114] on icon "submit" at bounding box center [1109, 109] width 16 height 16
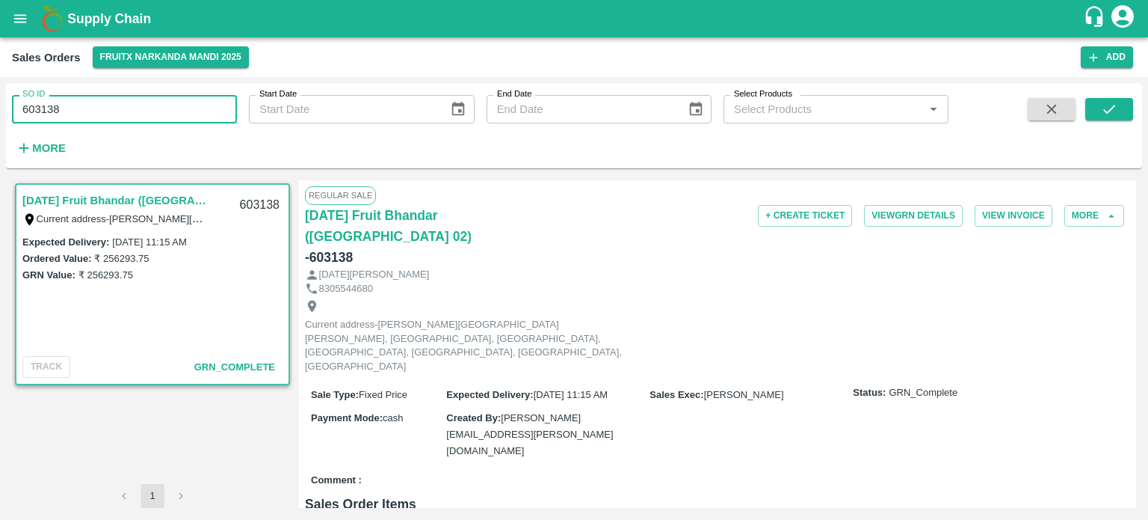
click at [132, 114] on input "603138" at bounding box center [124, 109] width 225 height 28
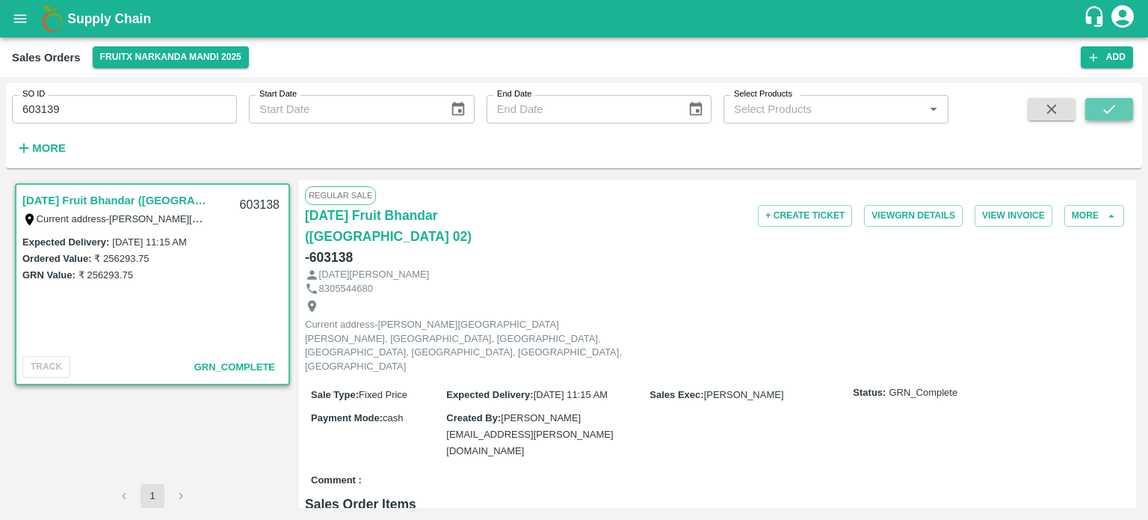
click at [1117, 105] on icon "submit" at bounding box center [1109, 109] width 16 height 16
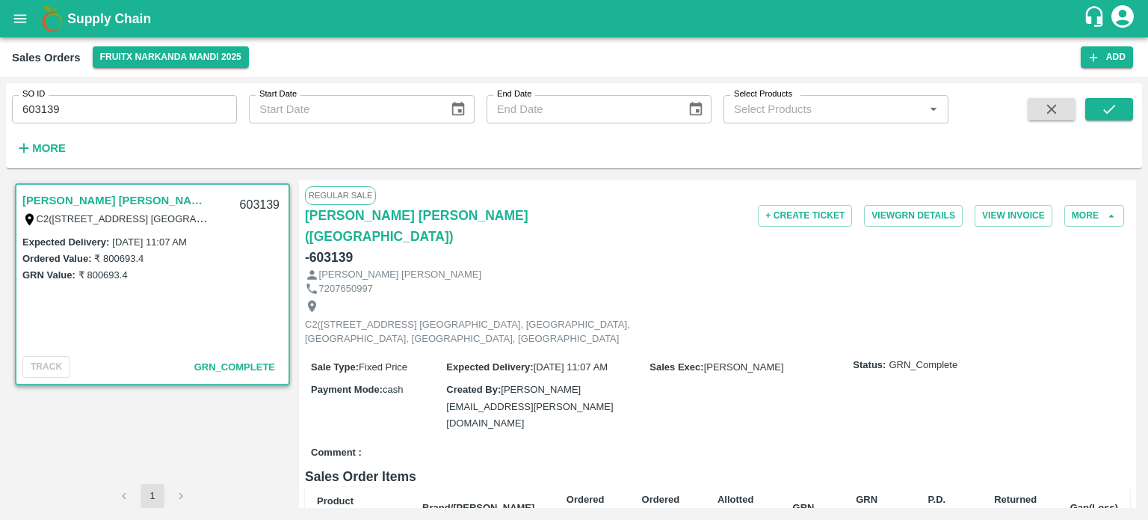
click at [138, 113] on input "603139" at bounding box center [124, 109] width 225 height 28
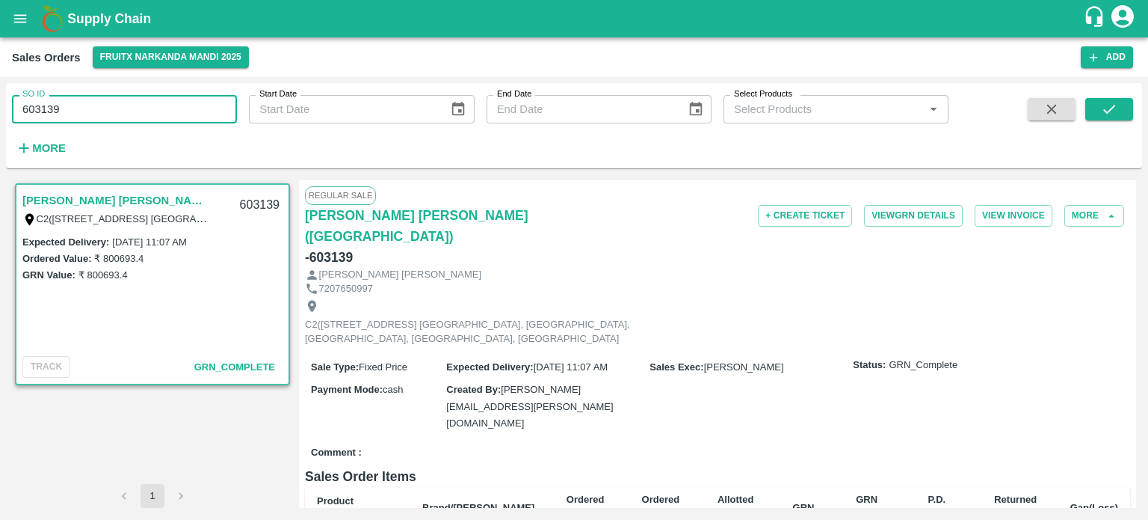
drag, startPoint x: 49, startPoint y: 104, endPoint x: 188, endPoint y: 87, distance: 140.1
click at [190, 101] on input "603139" at bounding box center [124, 109] width 225 height 28
click at [1128, 113] on button "submit" at bounding box center [1110, 109] width 48 height 22
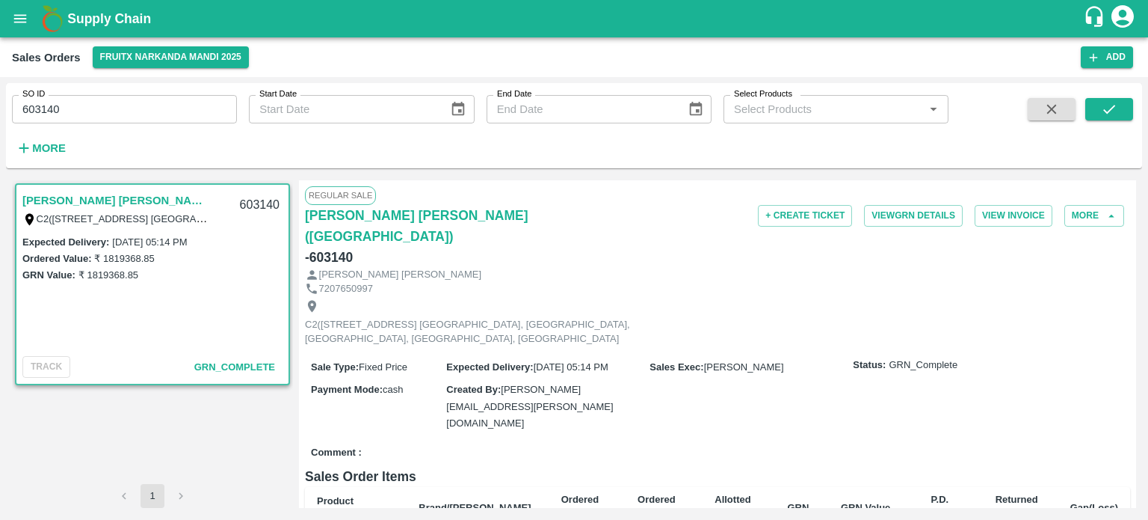
click at [188, 118] on input "603140" at bounding box center [124, 109] width 225 height 28
click at [1104, 118] on button "submit" at bounding box center [1110, 109] width 48 height 22
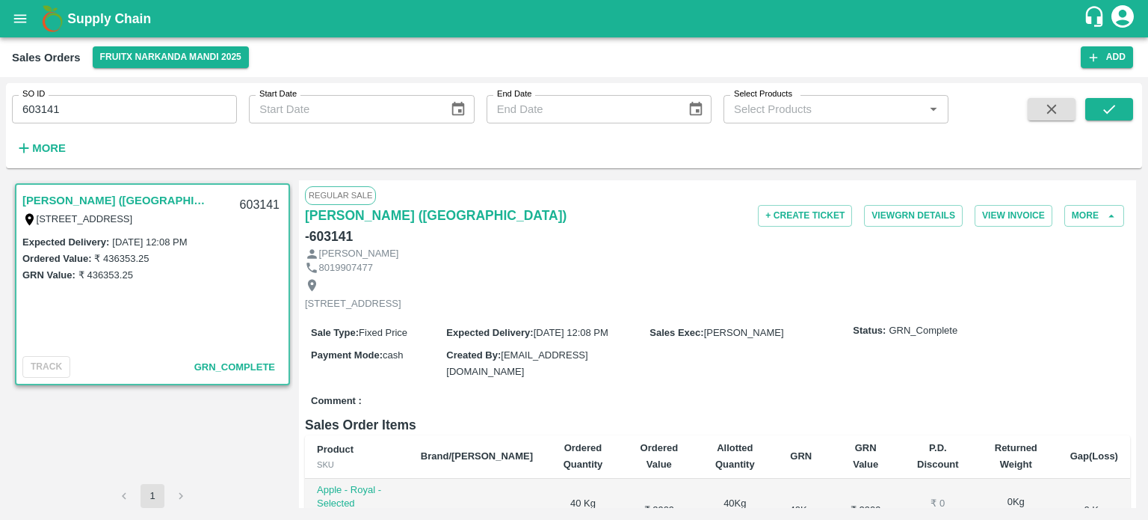
click at [170, 101] on input "603141" at bounding box center [124, 109] width 225 height 28
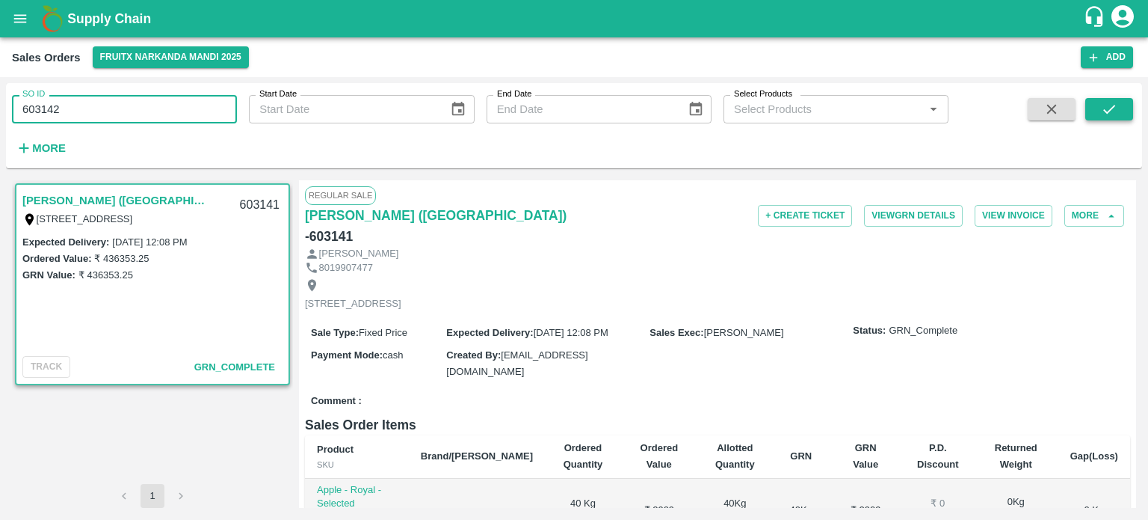
click at [1101, 110] on icon "submit" at bounding box center [1109, 109] width 16 height 16
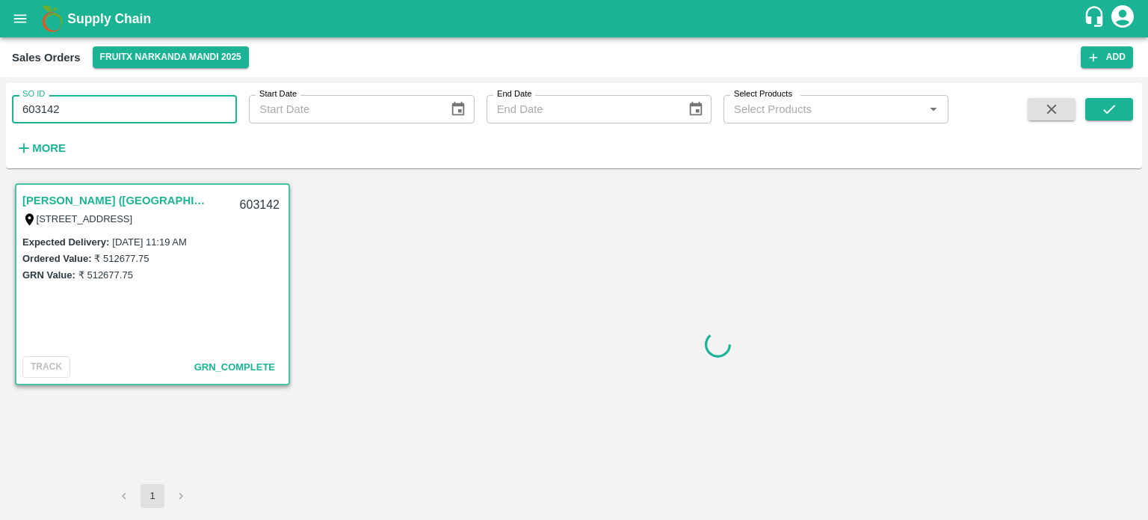
click at [138, 96] on input "603142" at bounding box center [124, 109] width 225 height 28
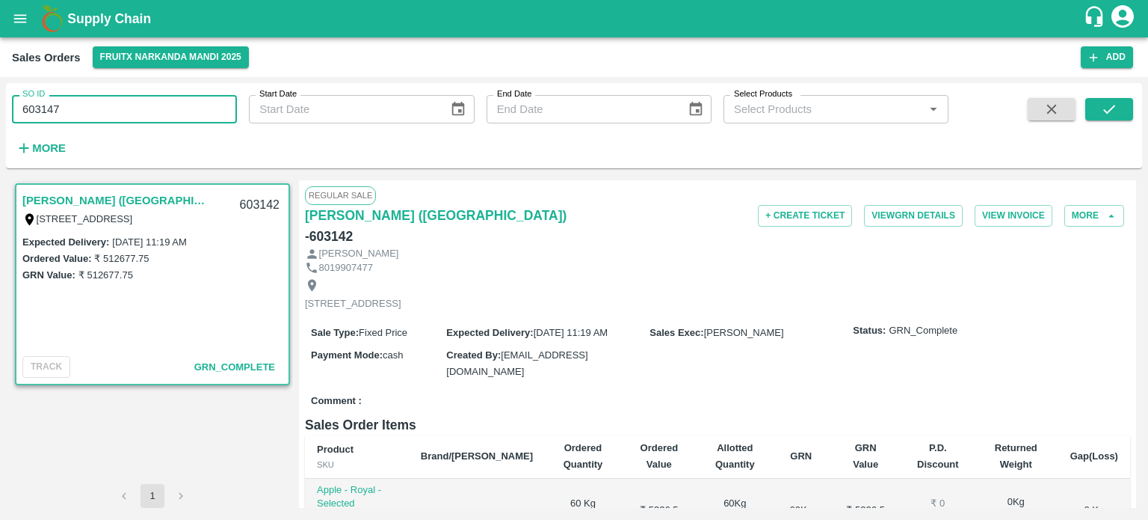
click at [1114, 128] on span at bounding box center [1110, 128] width 48 height 61
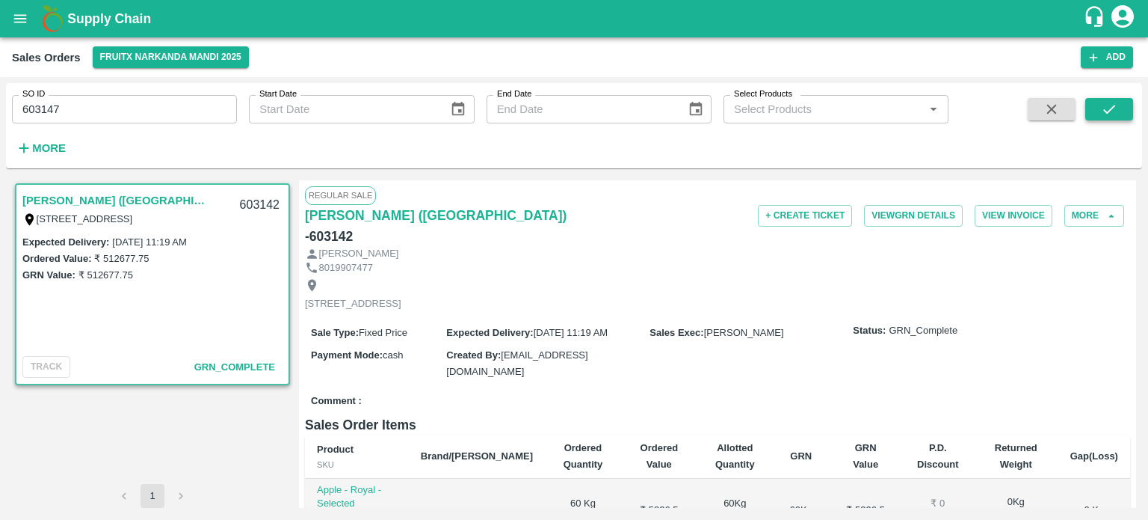
click at [1114, 119] on button "submit" at bounding box center [1110, 109] width 48 height 22
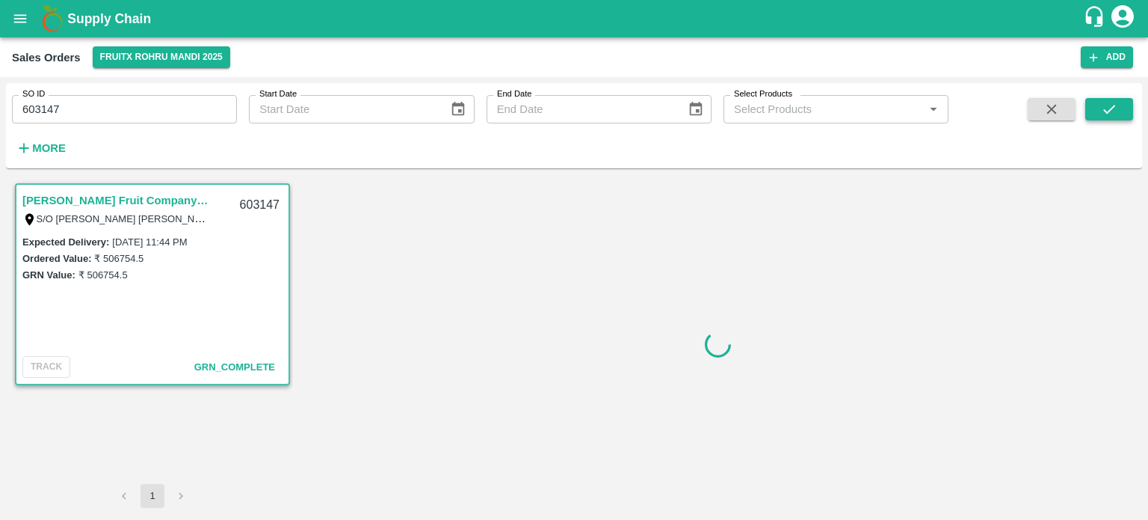
click at [1122, 101] on button "submit" at bounding box center [1110, 109] width 48 height 22
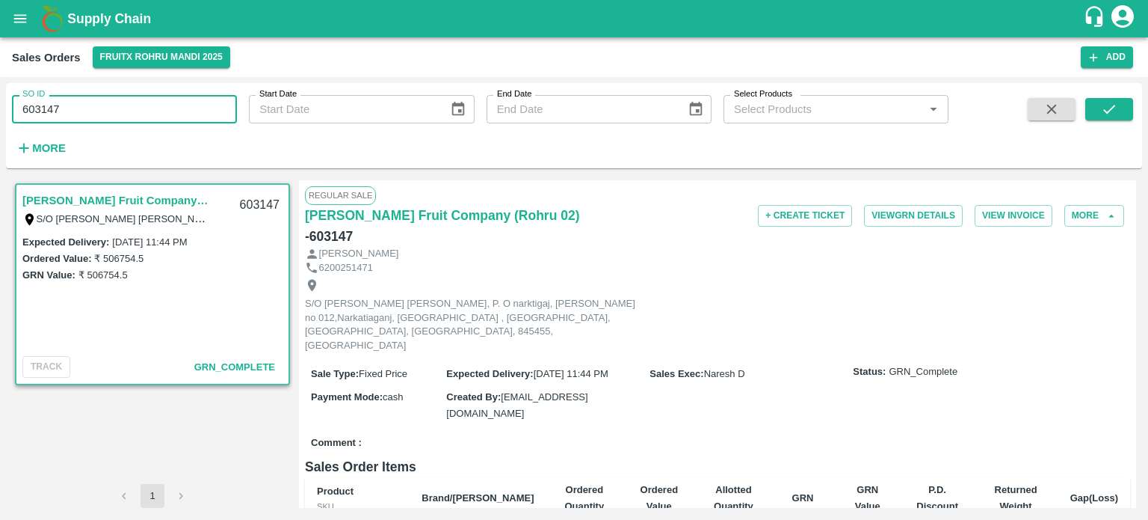
click at [138, 100] on input "603147" at bounding box center [124, 109] width 225 height 28
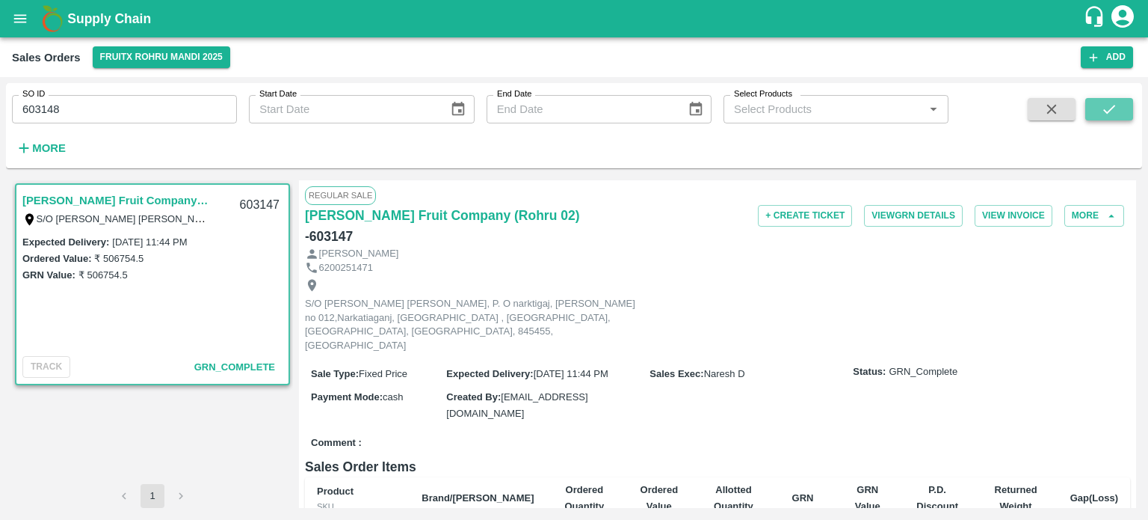
click at [1119, 101] on button "submit" at bounding box center [1110, 109] width 48 height 22
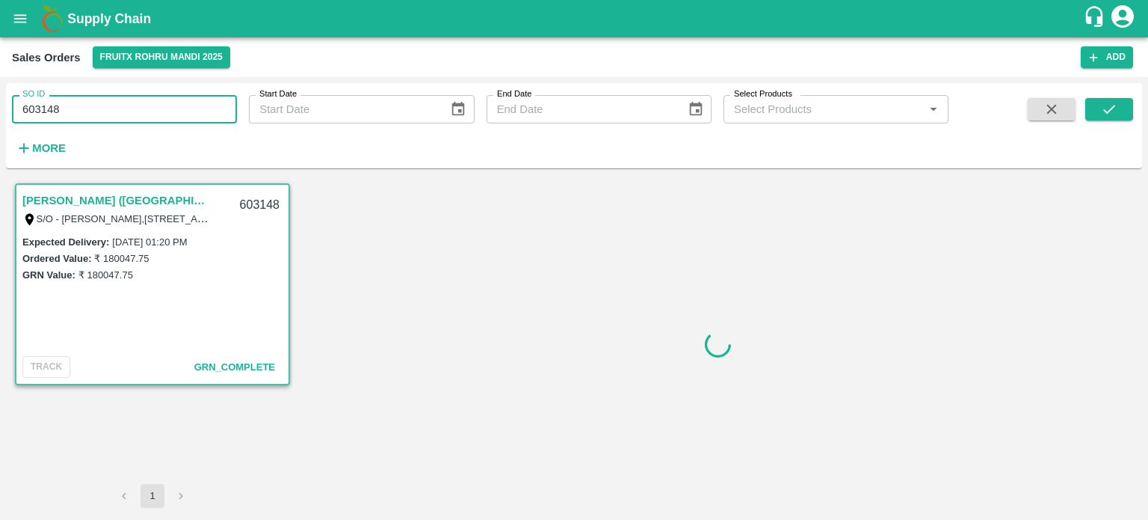
click at [150, 101] on input "603148" at bounding box center [124, 109] width 225 height 28
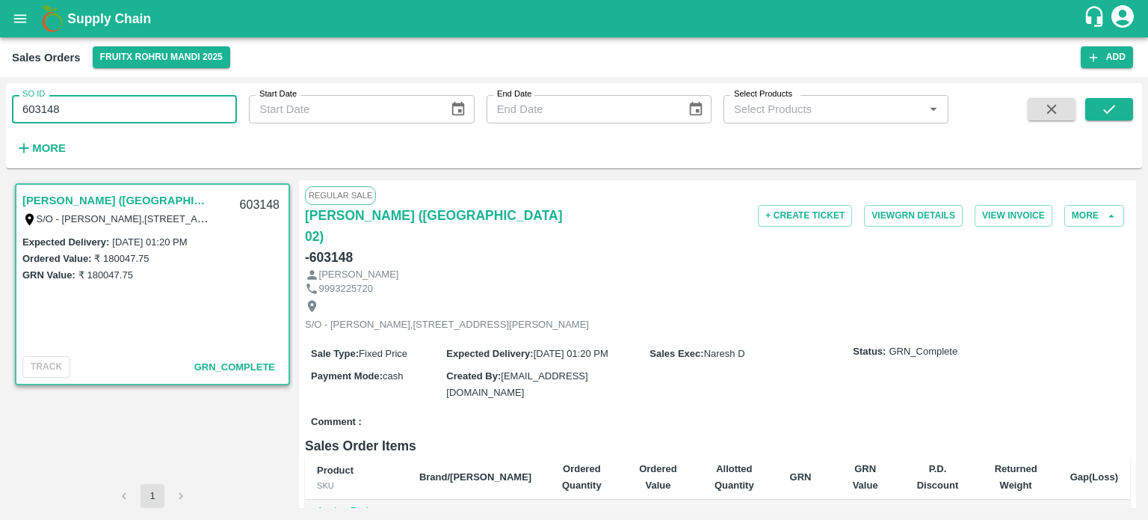
click at [55, 103] on input "603148" at bounding box center [124, 109] width 225 height 28
click at [1119, 101] on button "submit" at bounding box center [1110, 109] width 48 height 22
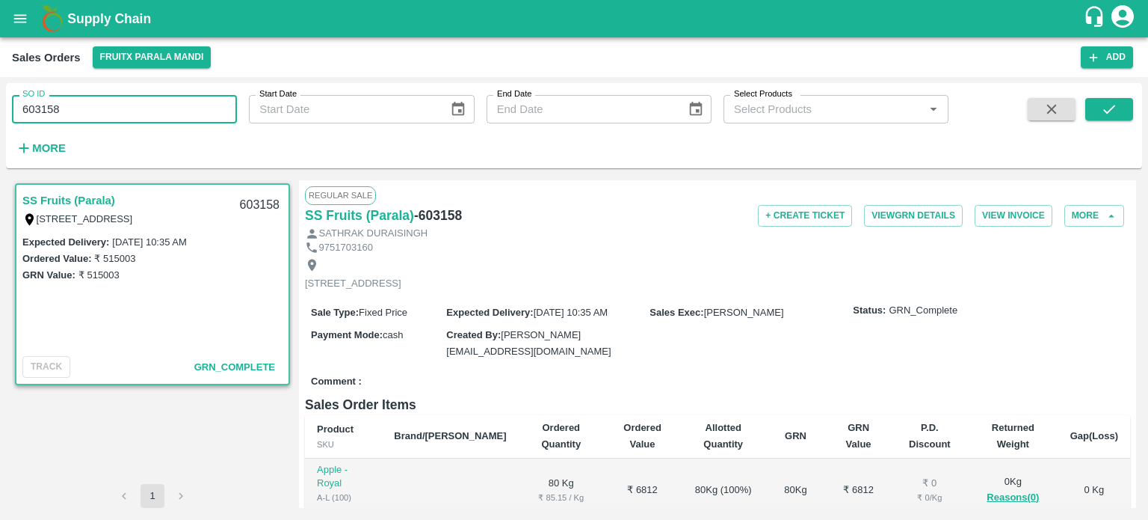
click at [167, 101] on input "603158" at bounding box center [124, 109] width 225 height 28
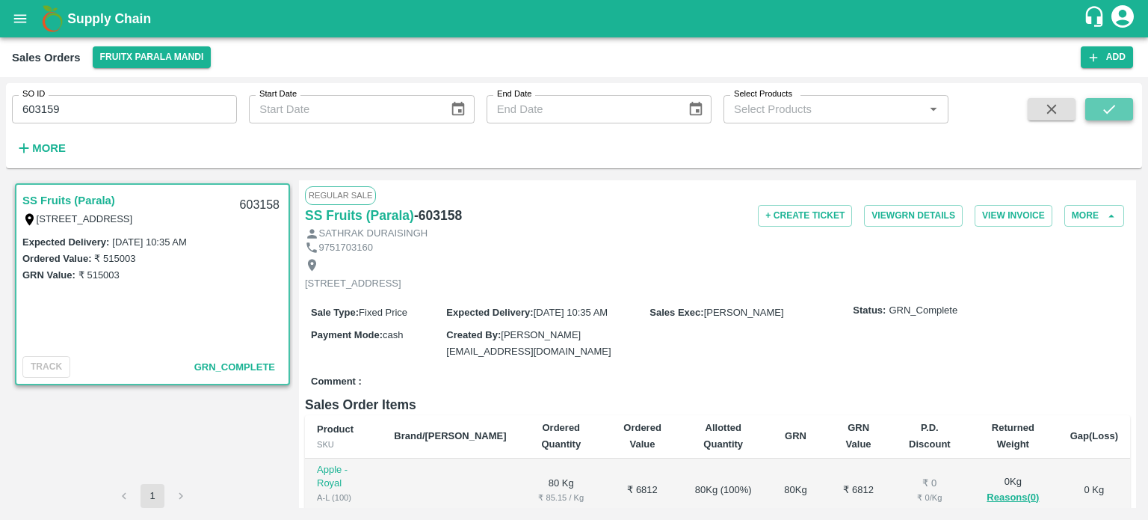
click at [1109, 114] on icon "submit" at bounding box center [1109, 109] width 16 height 16
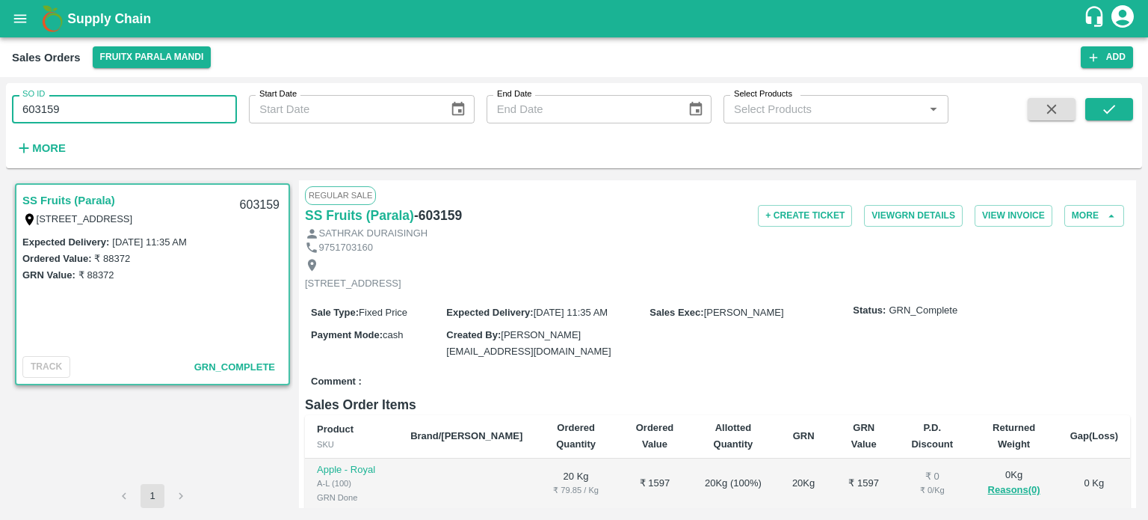
click at [241, 93] on div "Start Date Start Date" at bounding box center [355, 103] width 237 height 40
drag, startPoint x: 51, startPoint y: 113, endPoint x: 110, endPoint y: 97, distance: 61.1
click at [110, 97] on input "603159" at bounding box center [124, 109] width 225 height 28
click at [1107, 108] on icon "submit" at bounding box center [1109, 109] width 16 height 16
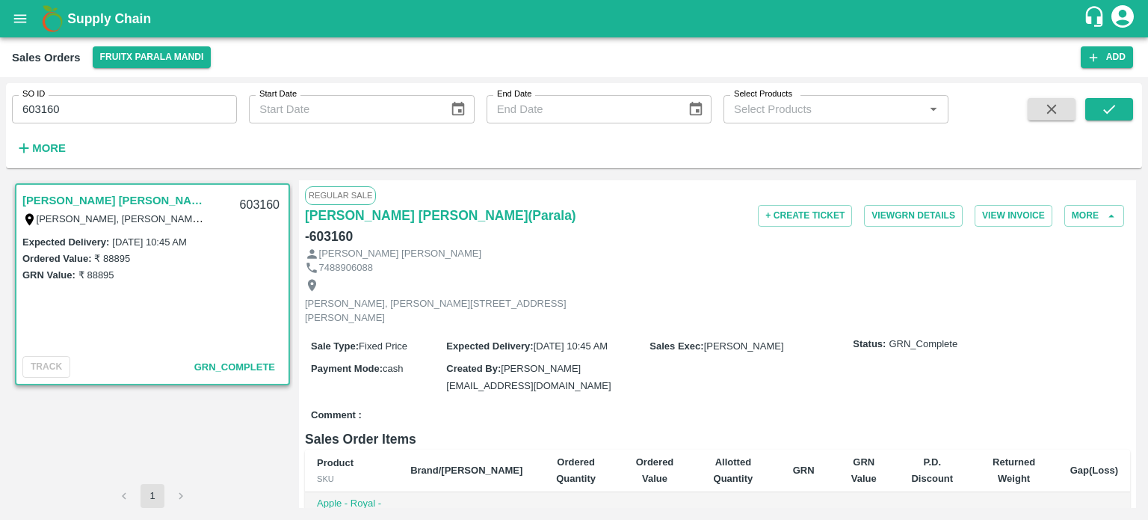
click at [182, 106] on input "603160" at bounding box center [124, 109] width 225 height 28
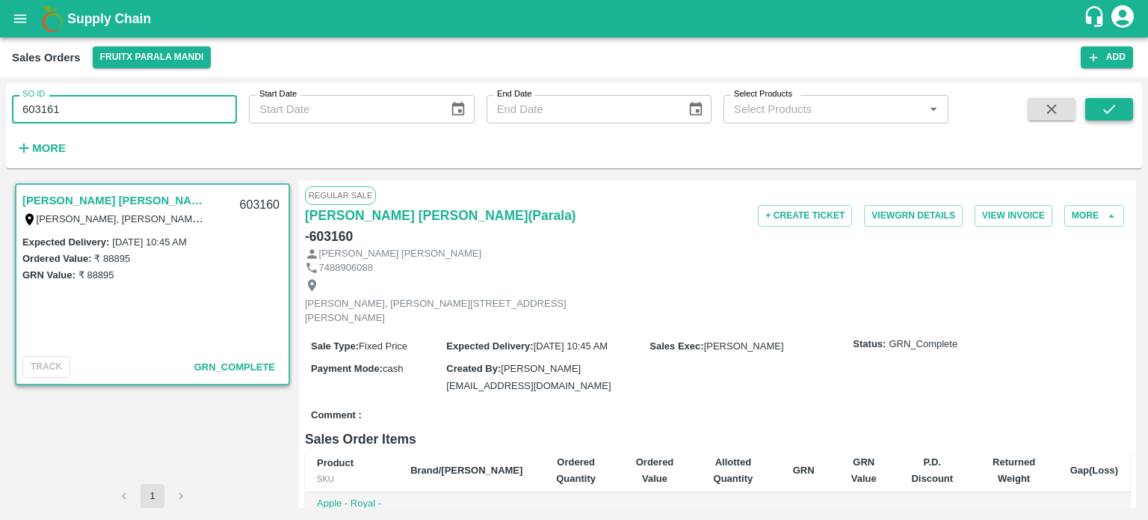
click at [1132, 104] on button "submit" at bounding box center [1110, 109] width 48 height 22
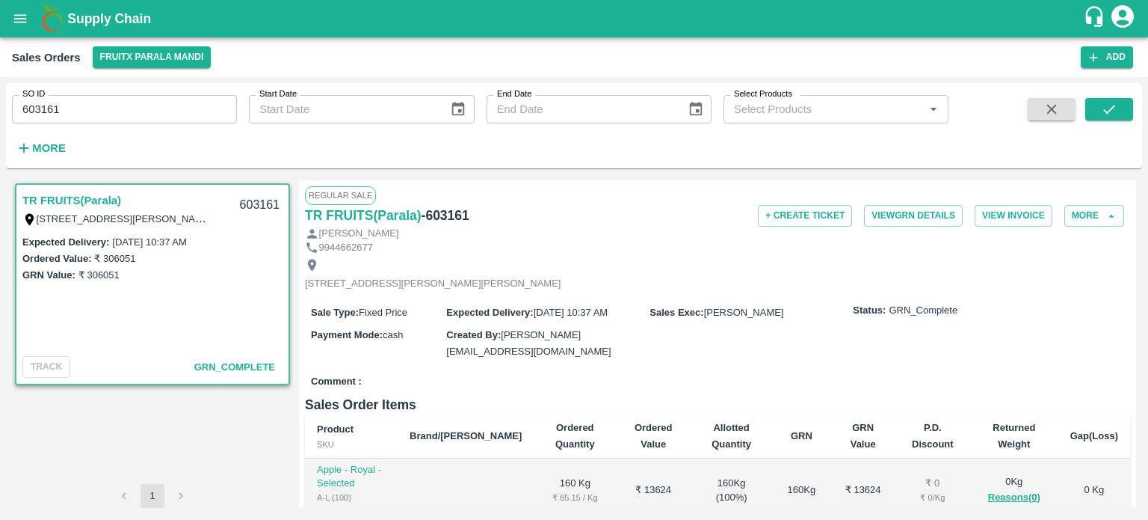
click at [228, 113] on input "603161" at bounding box center [124, 109] width 225 height 28
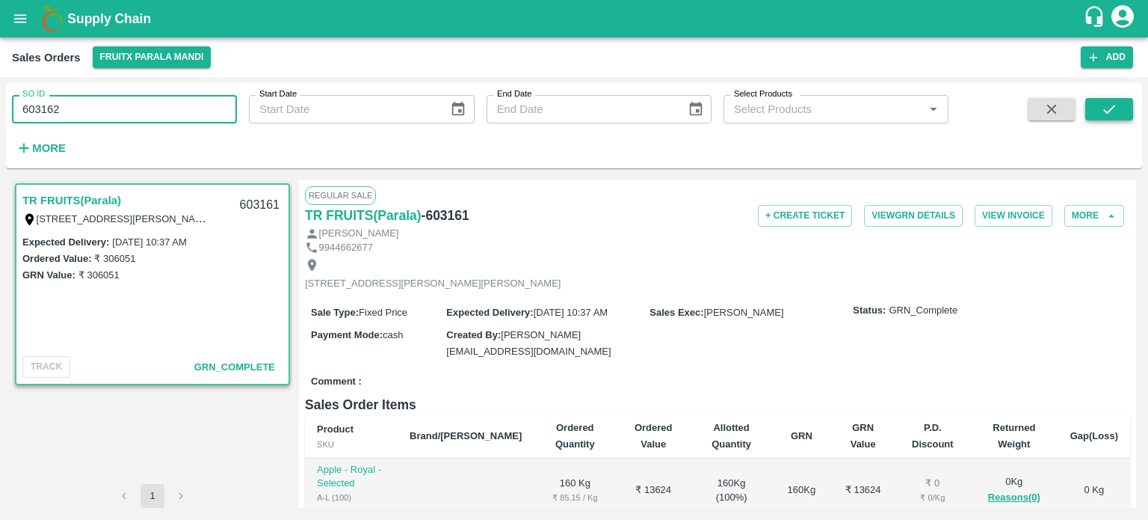
click at [1105, 117] on button "submit" at bounding box center [1110, 109] width 48 height 22
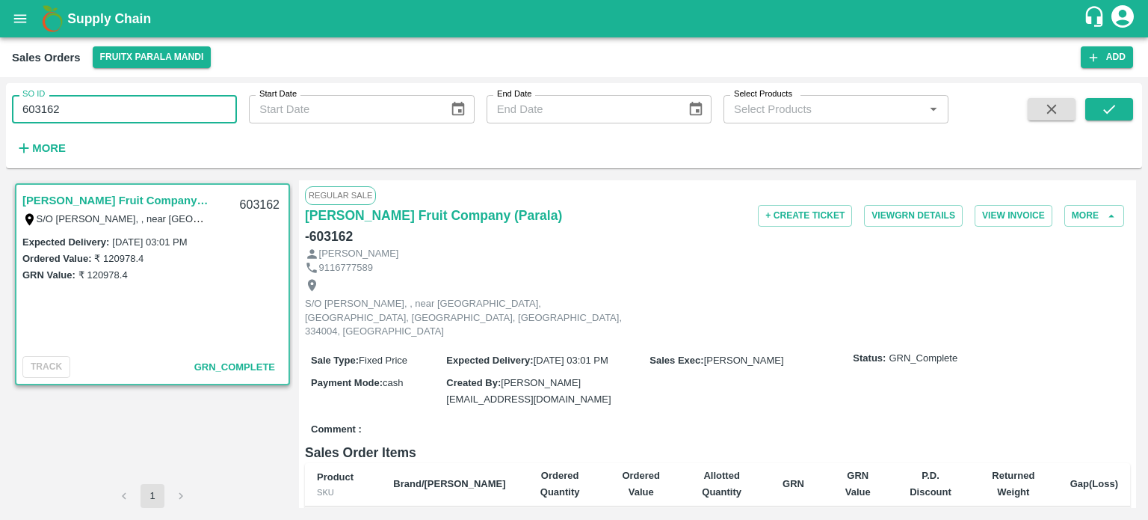
click at [143, 108] on input "603162" at bounding box center [124, 109] width 225 height 28
click at [1137, 99] on div "SO ID 603163 SO ID Start Date Start Date End Date End Date Select Products Sele…" at bounding box center [574, 125] width 1137 height 73
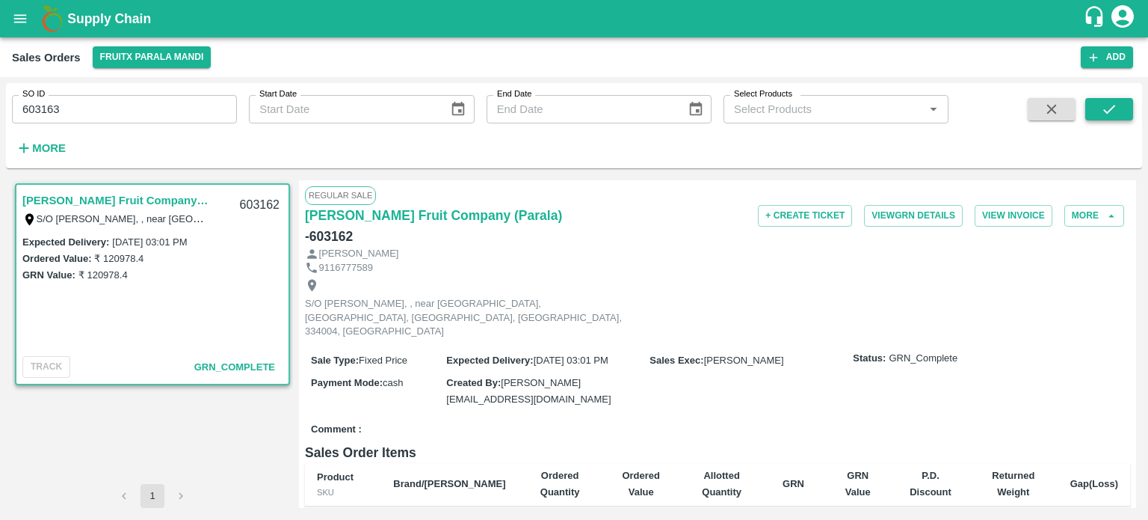
click at [1121, 104] on button "submit" at bounding box center [1110, 109] width 48 height 22
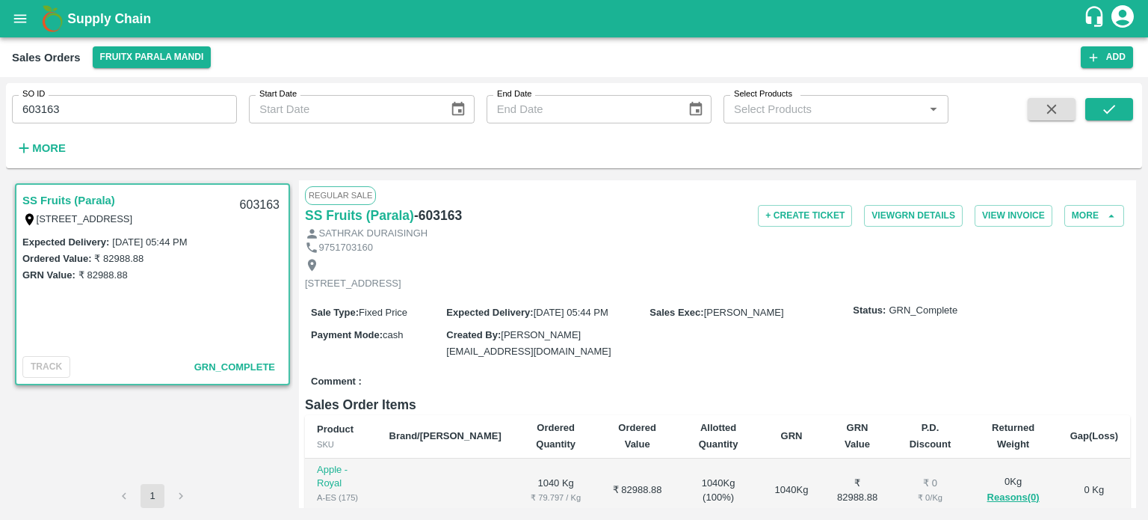
click at [134, 120] on input "603163" at bounding box center [124, 109] width 225 height 28
click at [1113, 111] on icon "submit" at bounding box center [1109, 109] width 16 height 16
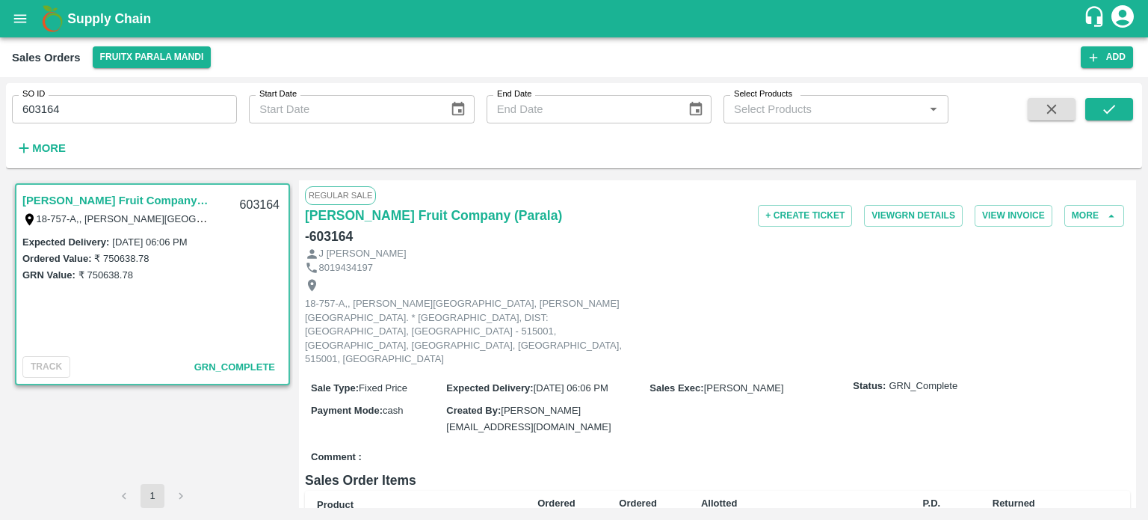
click at [201, 113] on input "603164" at bounding box center [124, 109] width 225 height 28
click at [1091, 108] on button "submit" at bounding box center [1110, 109] width 48 height 22
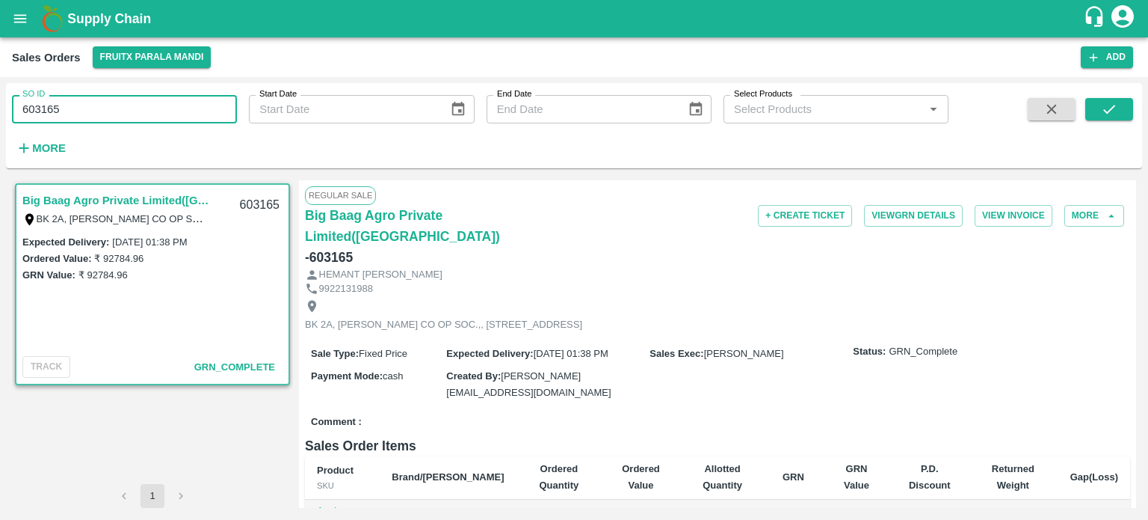
click at [188, 98] on input "603165" at bounding box center [124, 109] width 225 height 28
click at [1113, 109] on icon "submit" at bounding box center [1109, 109] width 16 height 16
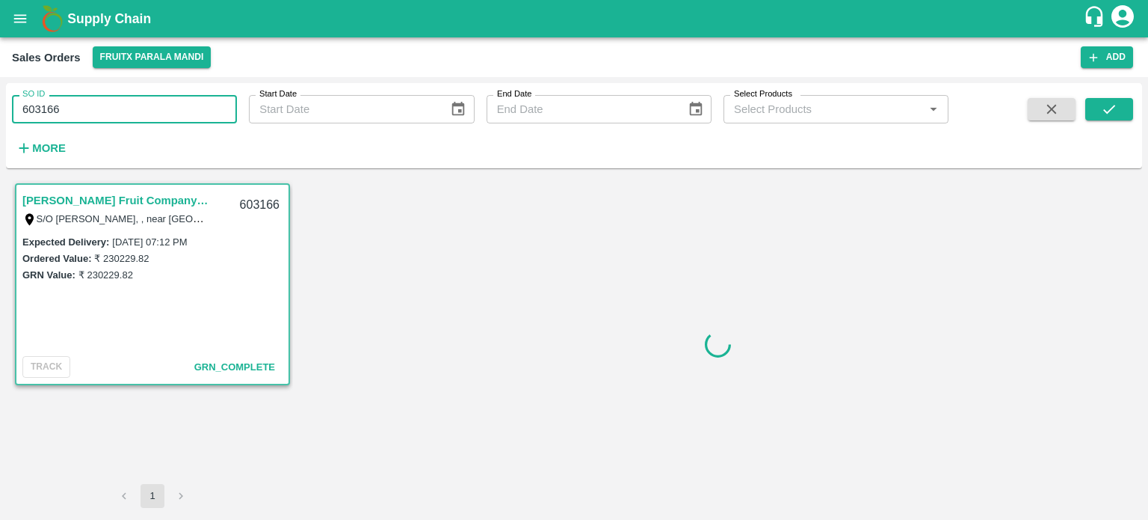
click at [139, 109] on input "603166" at bounding box center [124, 109] width 225 height 28
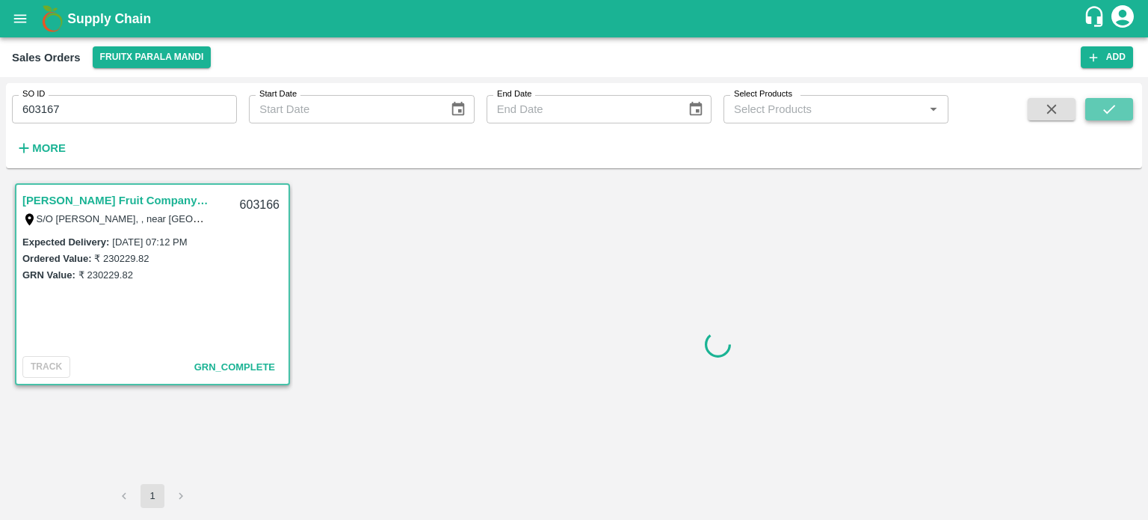
click at [1121, 114] on button "submit" at bounding box center [1110, 109] width 48 height 22
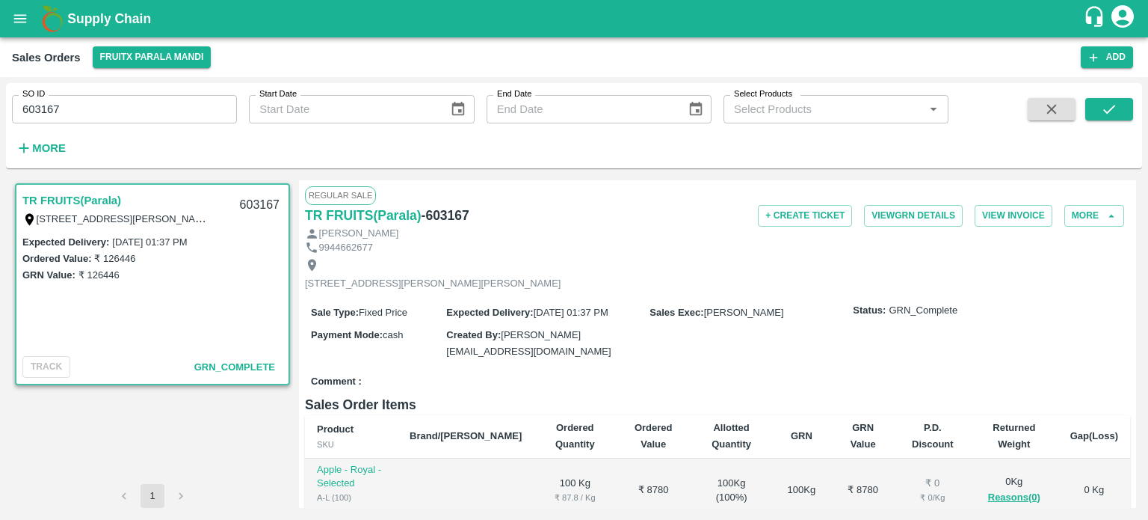
click at [168, 106] on input "603167" at bounding box center [124, 109] width 225 height 28
click at [1097, 111] on button "submit" at bounding box center [1110, 109] width 48 height 22
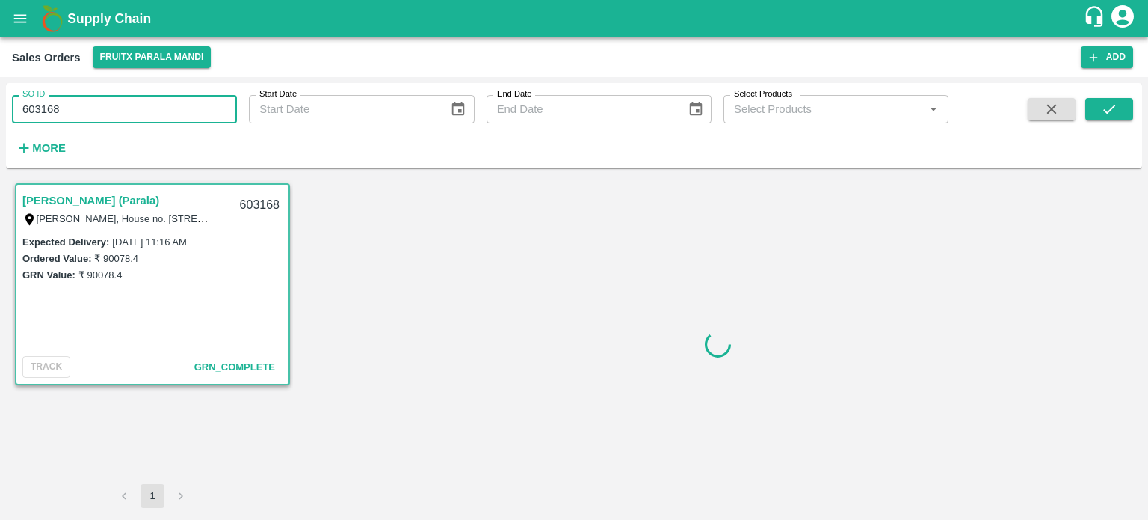
click at [167, 103] on input "603168" at bounding box center [124, 109] width 225 height 28
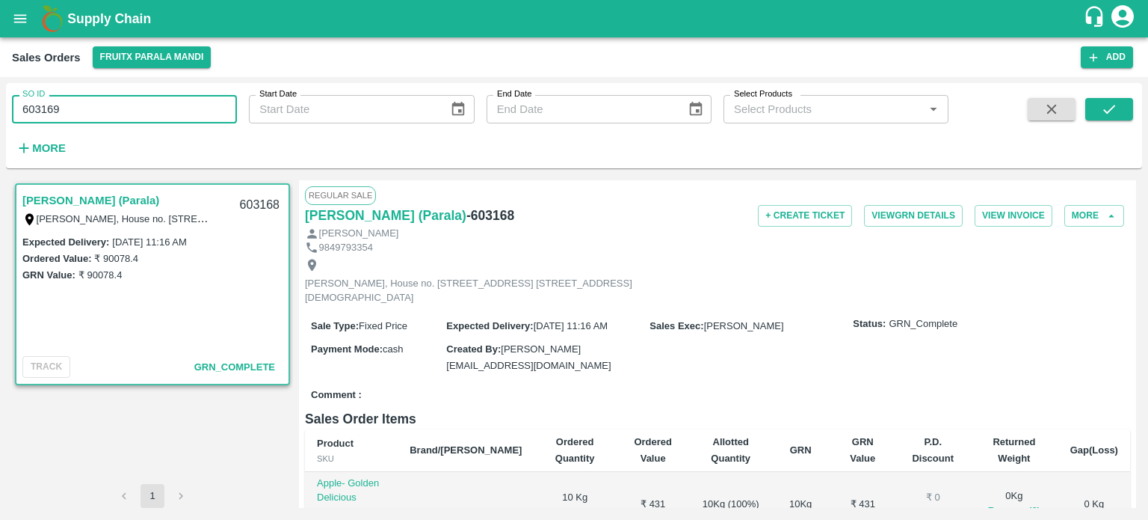
click at [1107, 110] on icon "submit" at bounding box center [1109, 109] width 16 height 16
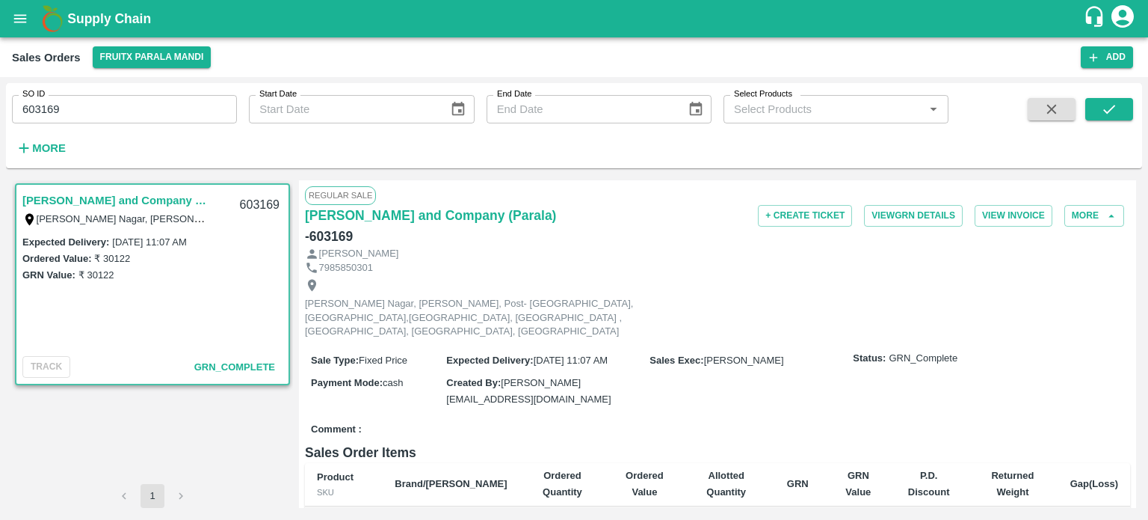
click at [135, 117] on input "603169" at bounding box center [124, 109] width 225 height 28
click at [1104, 111] on icon "submit" at bounding box center [1109, 109] width 16 height 16
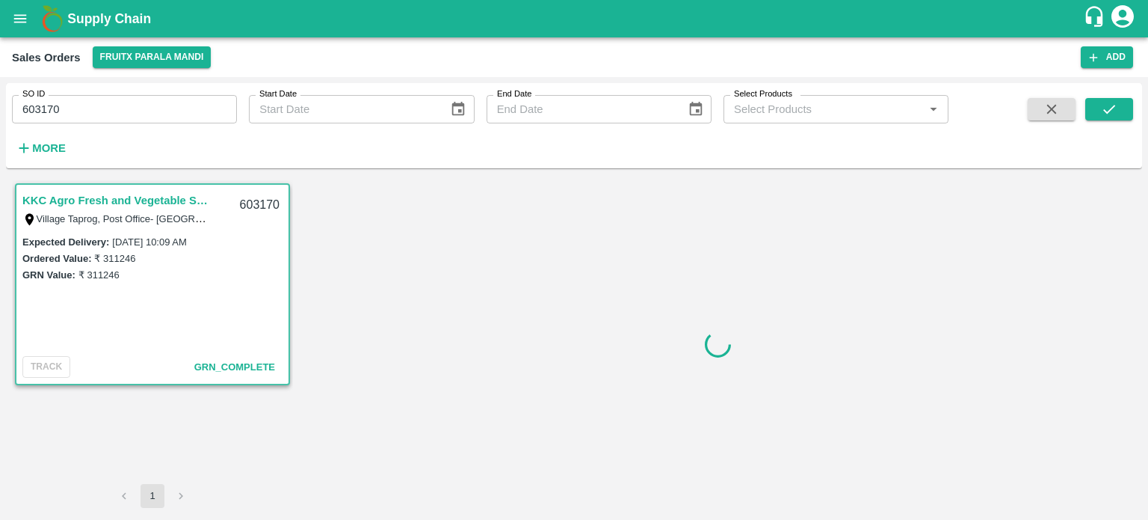
click at [170, 106] on input "603170" at bounding box center [124, 109] width 225 height 28
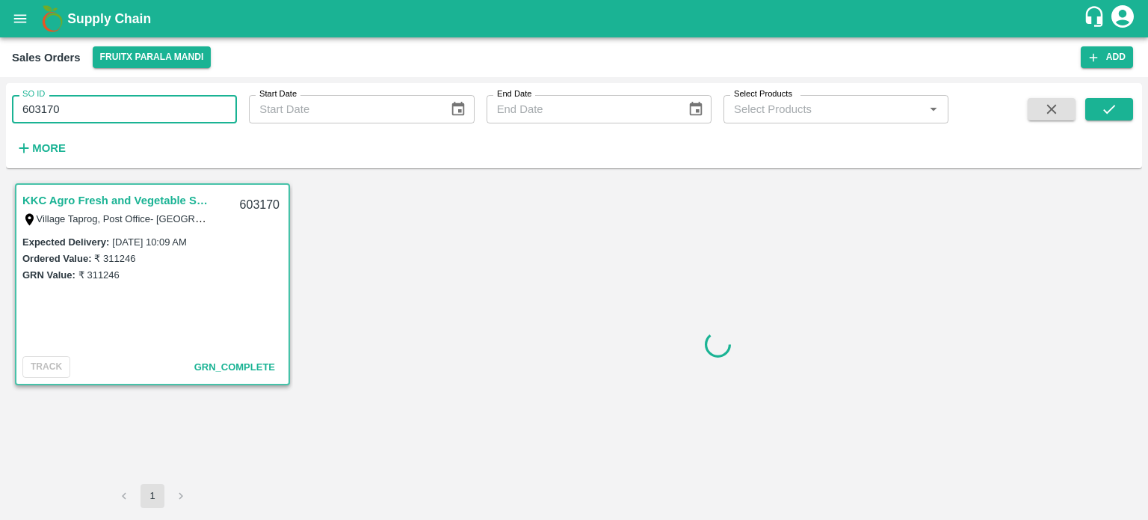
click at [170, 106] on input "603170" at bounding box center [124, 109] width 225 height 28
click at [1116, 114] on icon "submit" at bounding box center [1109, 109] width 16 height 16
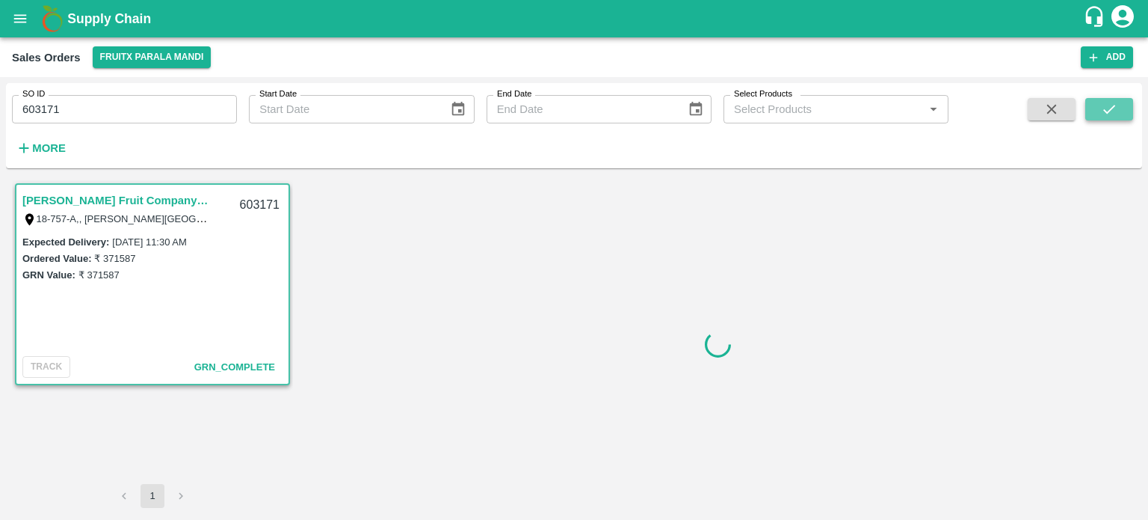
click at [1112, 102] on icon "submit" at bounding box center [1109, 109] width 16 height 16
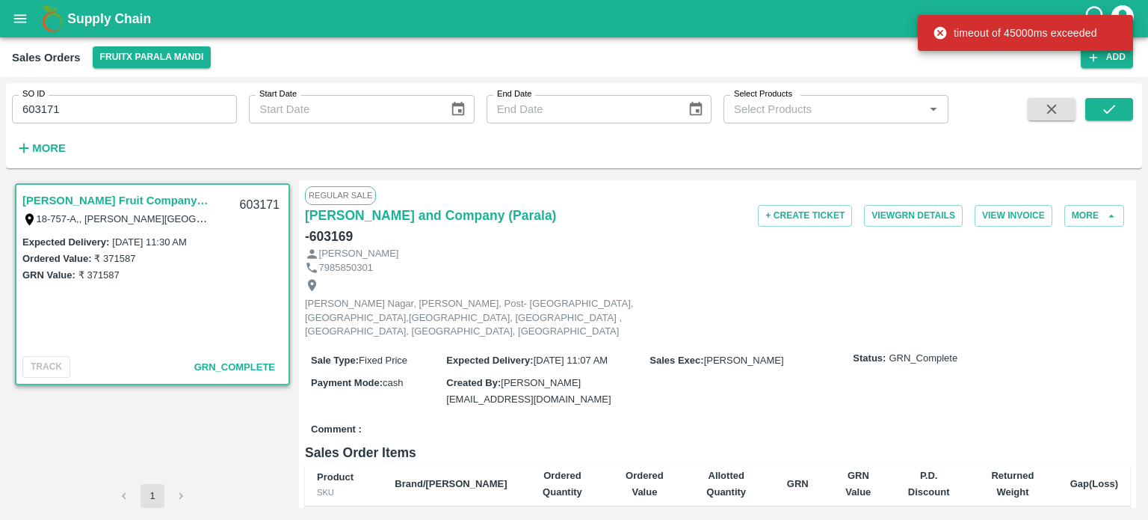
click at [151, 191] on link "[PERSON_NAME] Fruit Company (Parala)" at bounding box center [115, 200] width 187 height 19
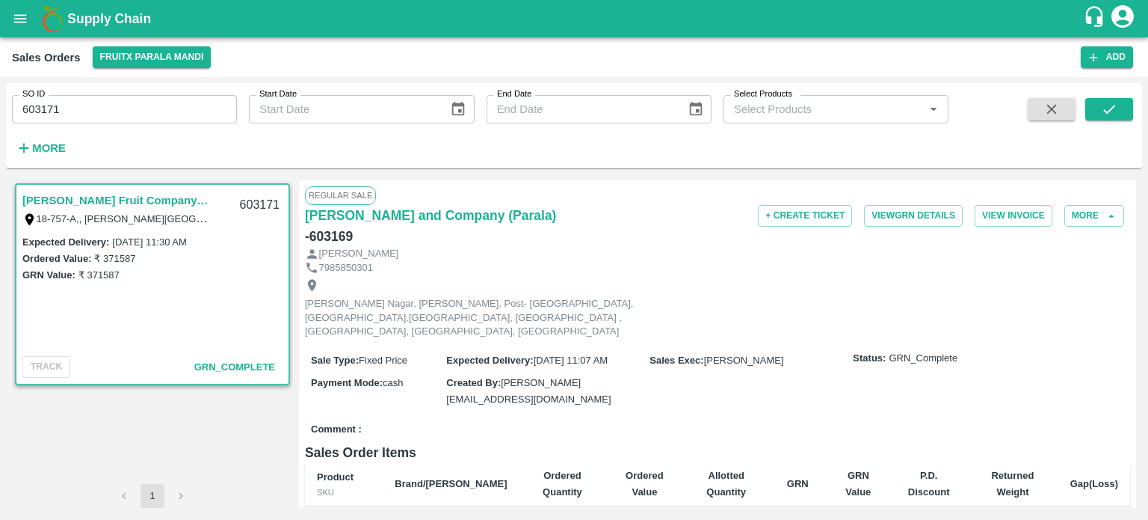
click at [161, 191] on link "[PERSON_NAME] Fruit Company (Parala)" at bounding box center [115, 200] width 187 height 19
click at [514, 255] on div "[PERSON_NAME]" at bounding box center [717, 254] width 825 height 14
click at [123, 108] on input "603171" at bounding box center [124, 109] width 225 height 28
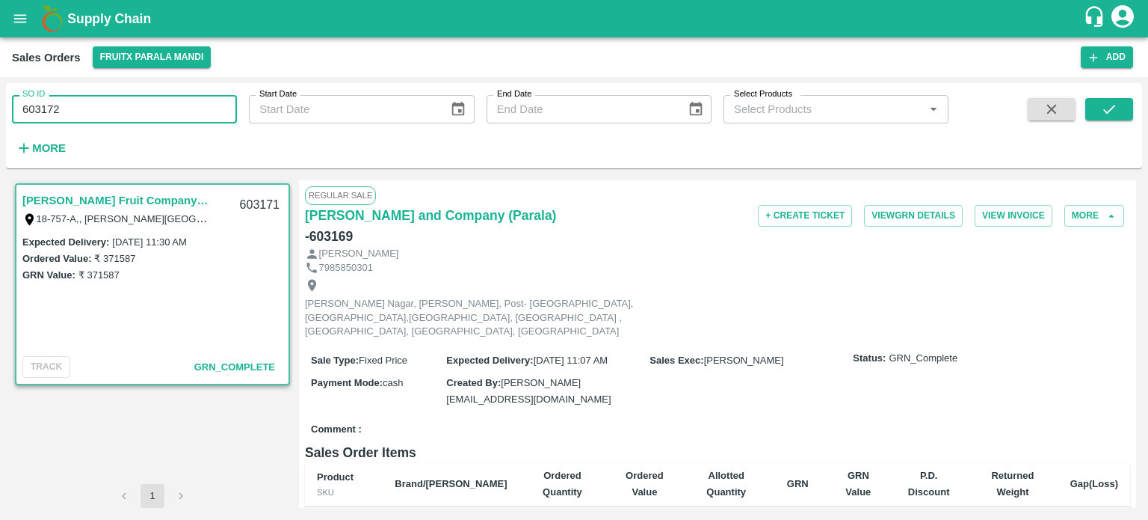
click at [126, 204] on link "[PERSON_NAME] Fruit Company (Parala)" at bounding box center [115, 200] width 187 height 19
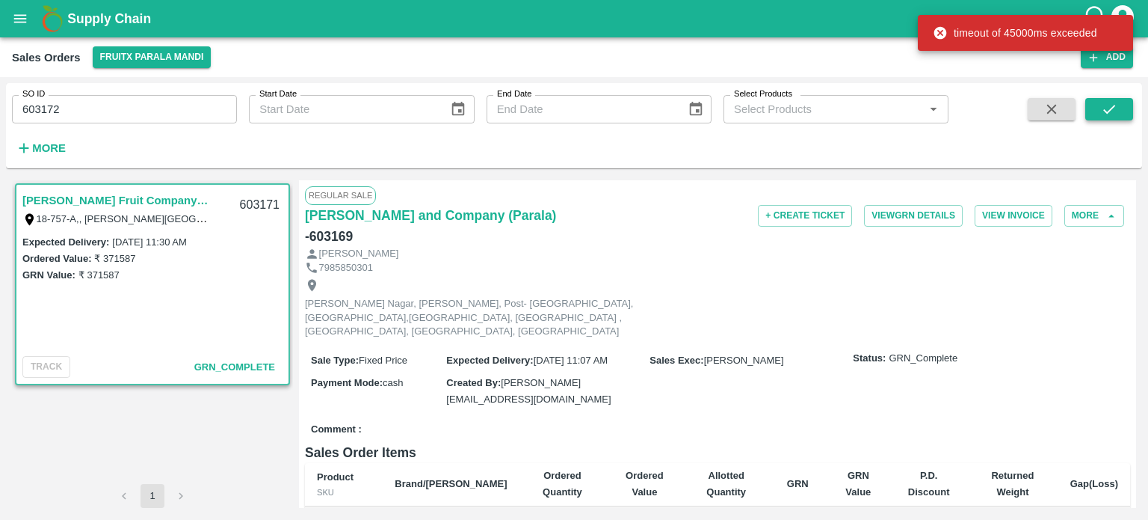
click at [1107, 109] on icon "submit" at bounding box center [1109, 109] width 16 height 16
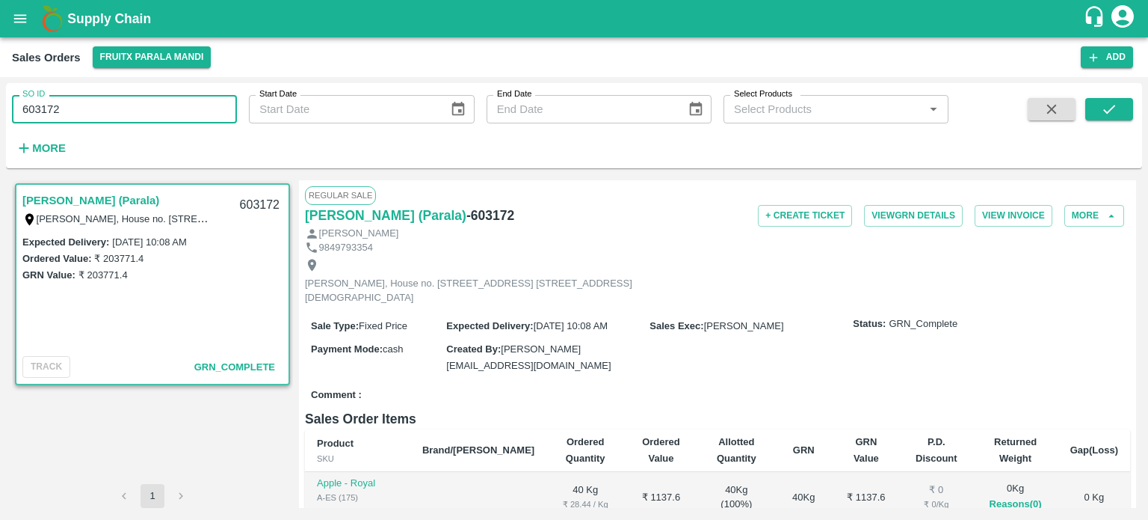
click at [153, 99] on input "603172" at bounding box center [124, 109] width 225 height 28
click at [1103, 105] on icon "submit" at bounding box center [1109, 109] width 16 height 16
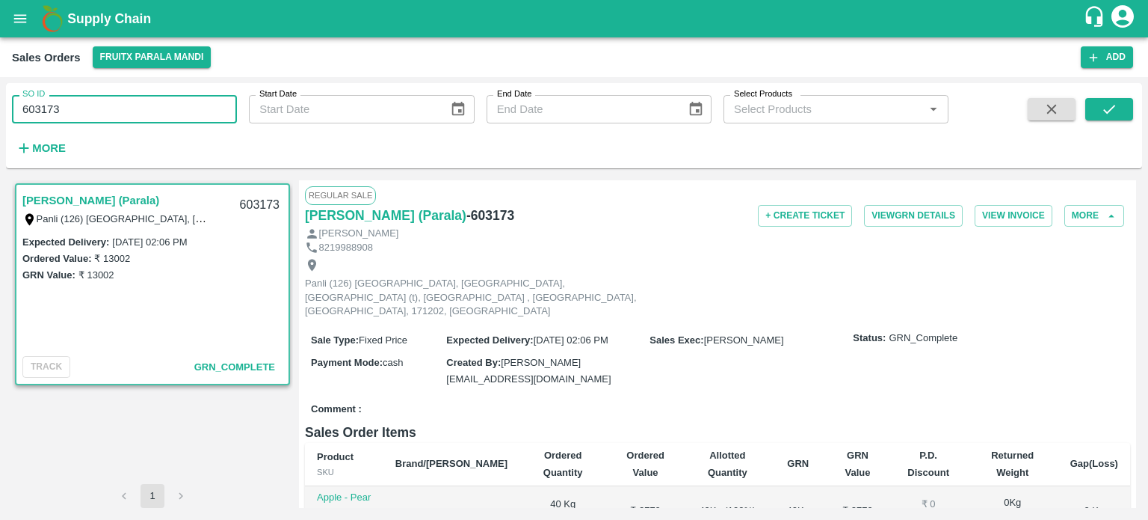
click at [139, 95] on input "603173" at bounding box center [124, 109] width 225 height 28
click at [1110, 111] on icon "submit" at bounding box center [1110, 109] width 12 height 9
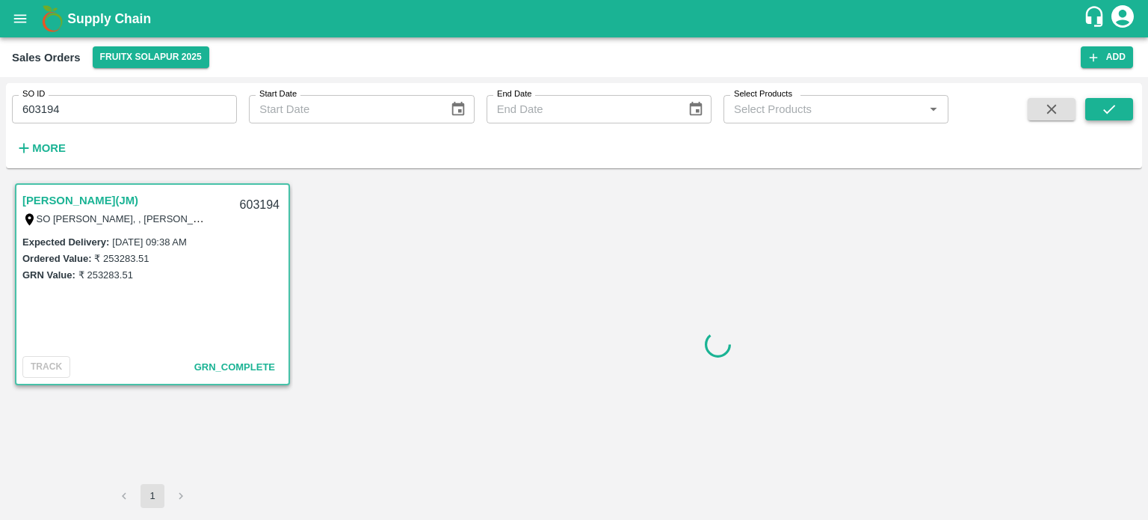
click at [1104, 117] on icon "submit" at bounding box center [1109, 109] width 16 height 16
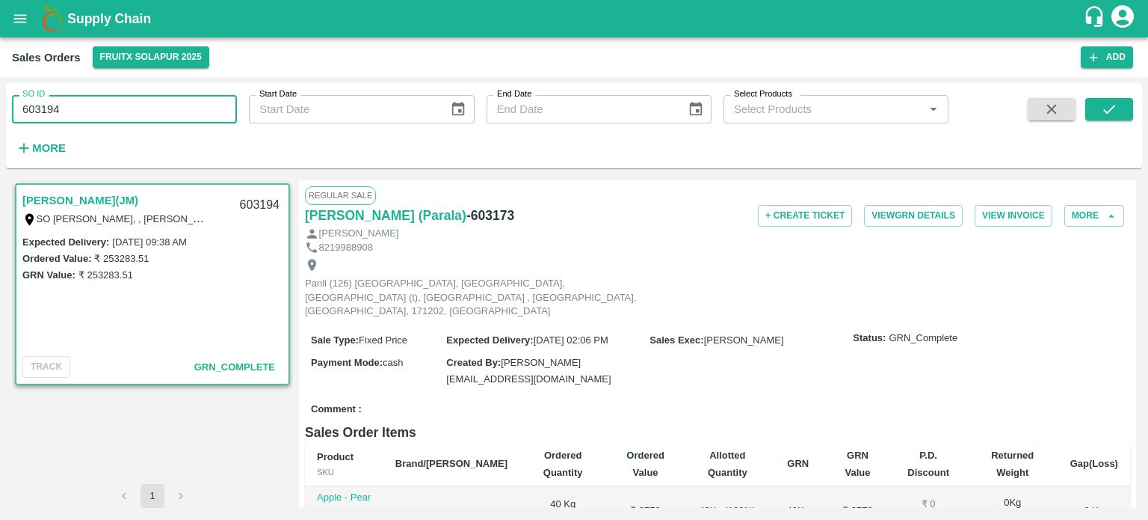
drag, startPoint x: 55, startPoint y: 112, endPoint x: 138, endPoint y: 95, distance: 84.0
click at [135, 99] on input "603194" at bounding box center [124, 109] width 225 height 28
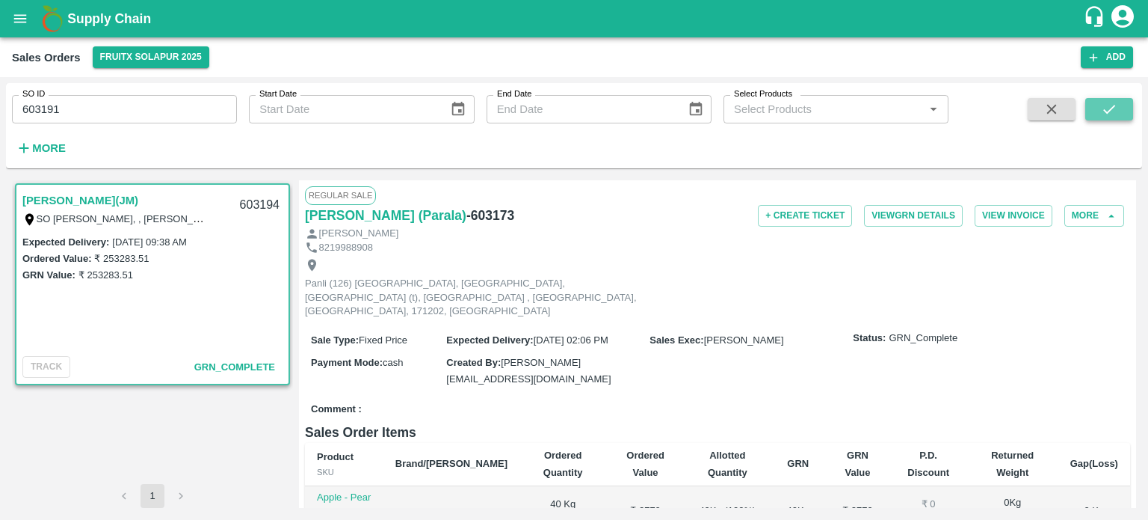
click at [1112, 106] on icon "submit" at bounding box center [1109, 109] width 16 height 16
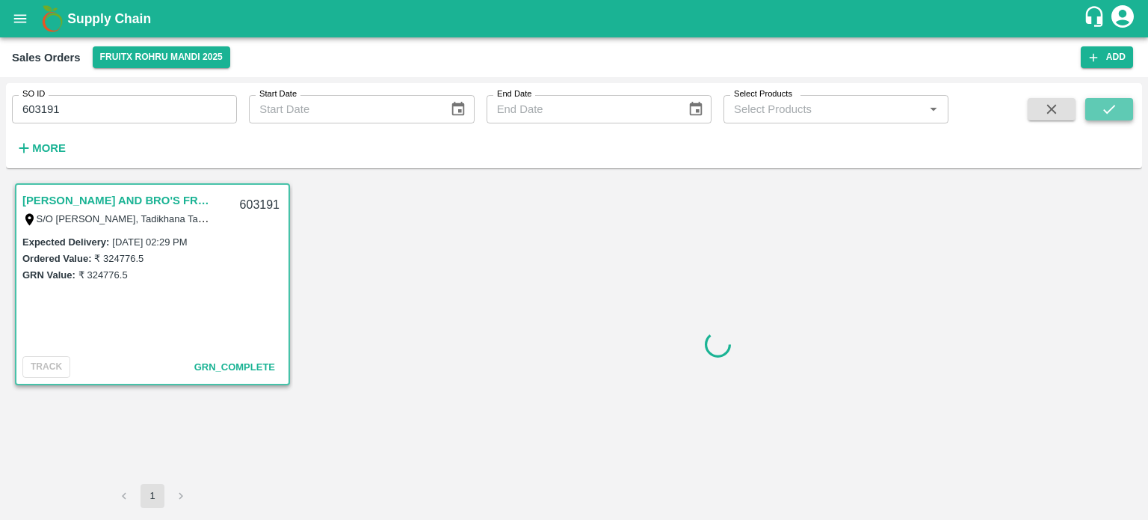
click at [1102, 100] on button "submit" at bounding box center [1110, 109] width 48 height 22
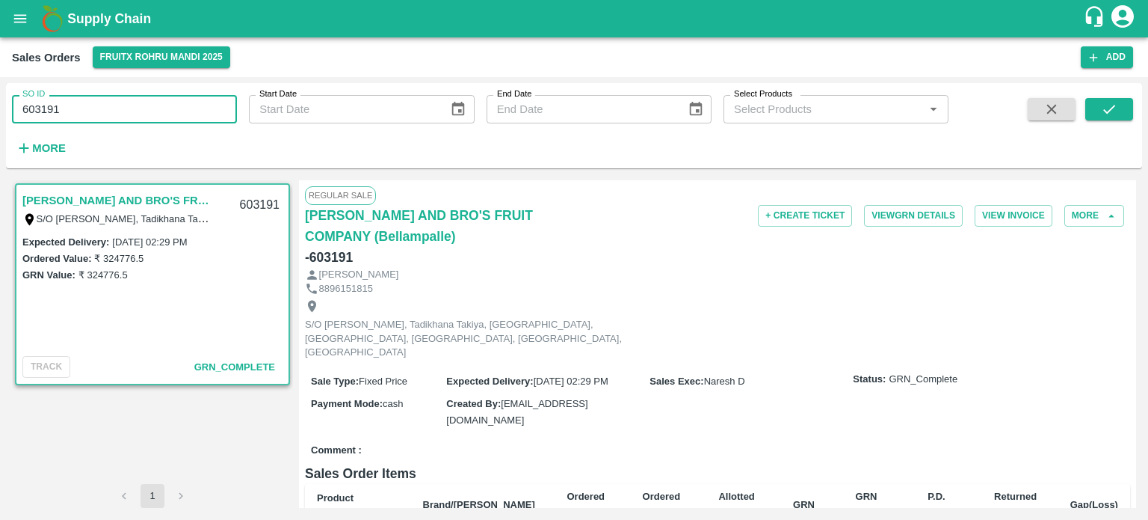
drag, startPoint x: 60, startPoint y: 102, endPoint x: 173, endPoint y: 92, distance: 114.1
click at [173, 99] on input "603191" at bounding box center [124, 109] width 225 height 28
click at [1110, 120] on button "submit" at bounding box center [1110, 109] width 48 height 22
drag, startPoint x: 48, startPoint y: 105, endPoint x: 193, endPoint y: 102, distance: 145.1
click at [191, 104] on input "603188" at bounding box center [124, 109] width 225 height 28
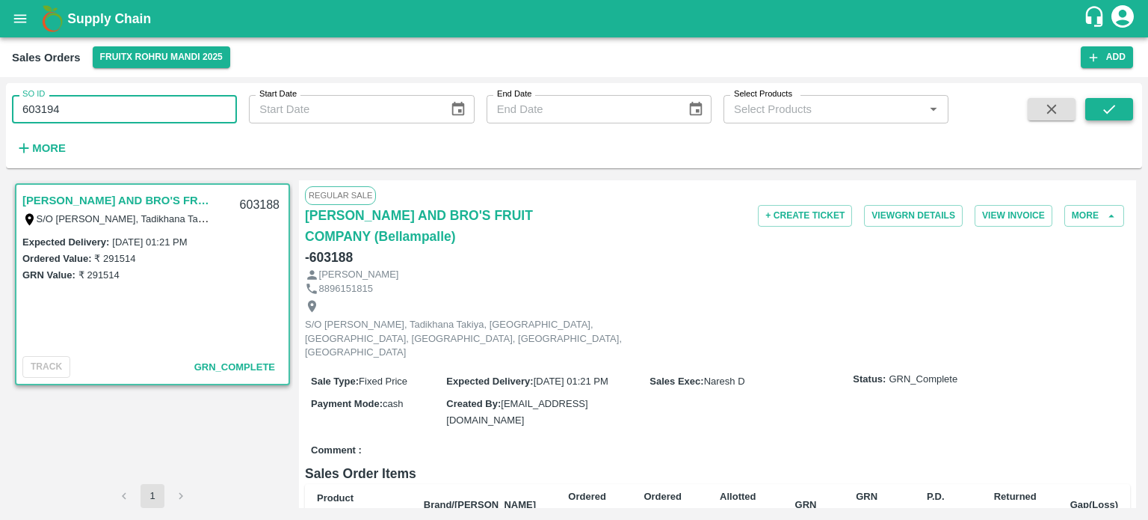
type input "603194"
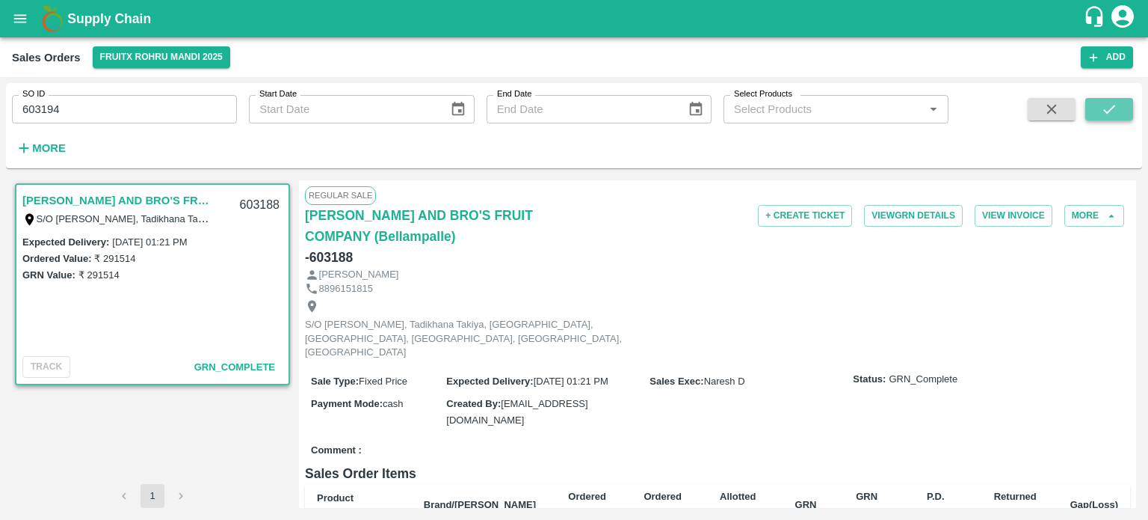
click at [1110, 105] on icon "submit" at bounding box center [1109, 109] width 16 height 16
